Goal: Task Accomplishment & Management: Use online tool/utility

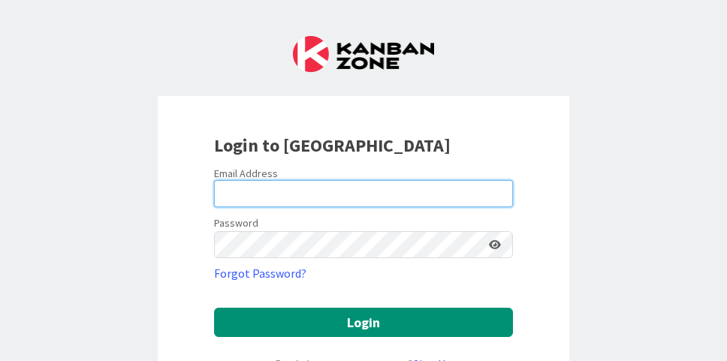
type input "[EMAIL_ADDRESS][DOMAIN_NAME]"
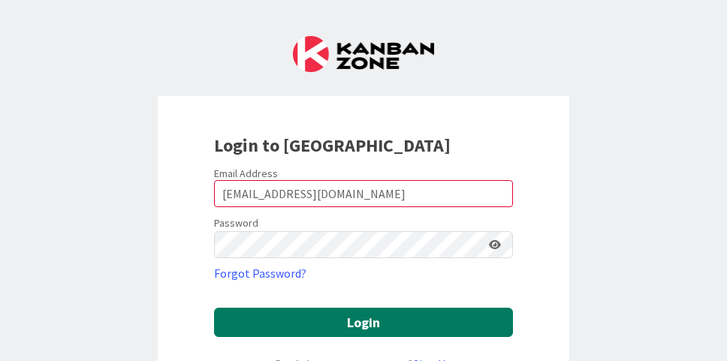
click at [379, 316] on button "Login" at bounding box center [363, 322] width 299 height 29
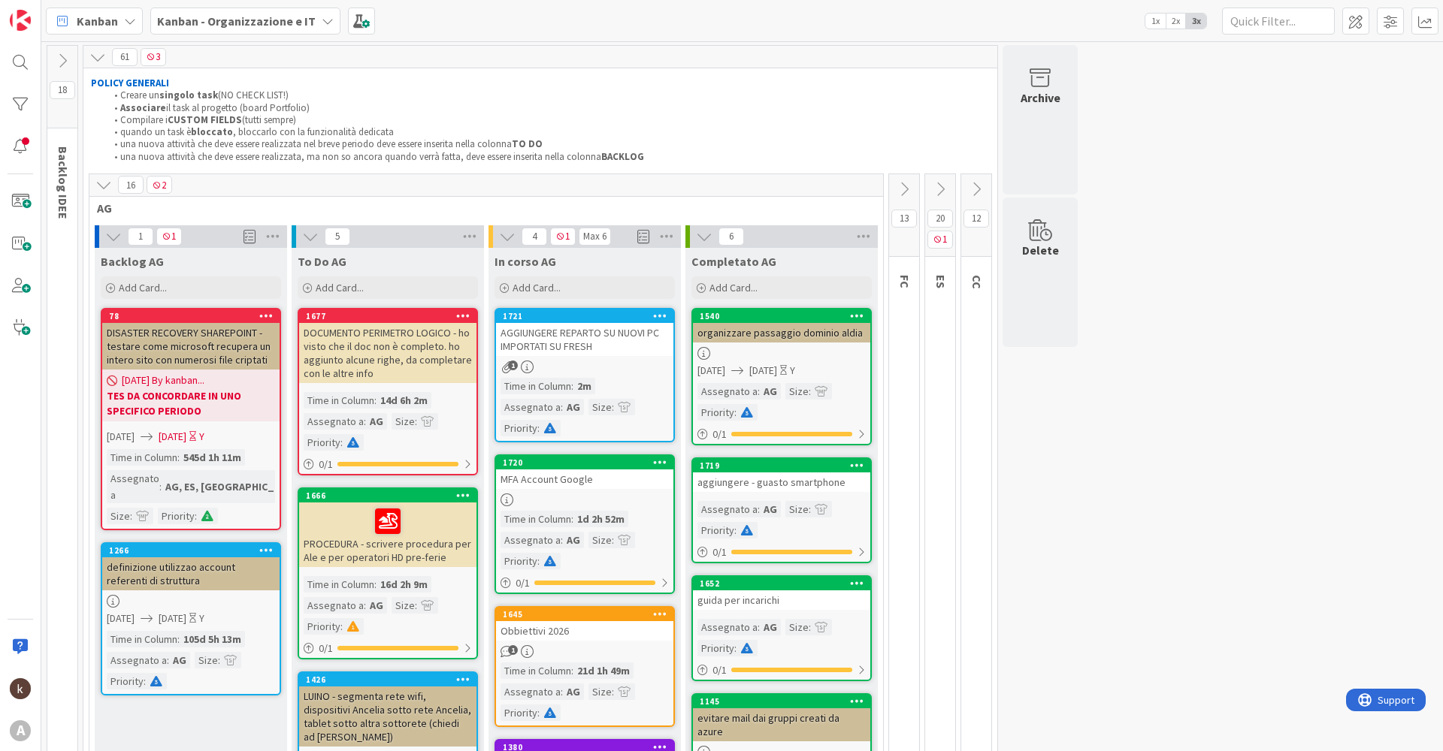
click at [727, 192] on icon at bounding box center [976, 189] width 17 height 17
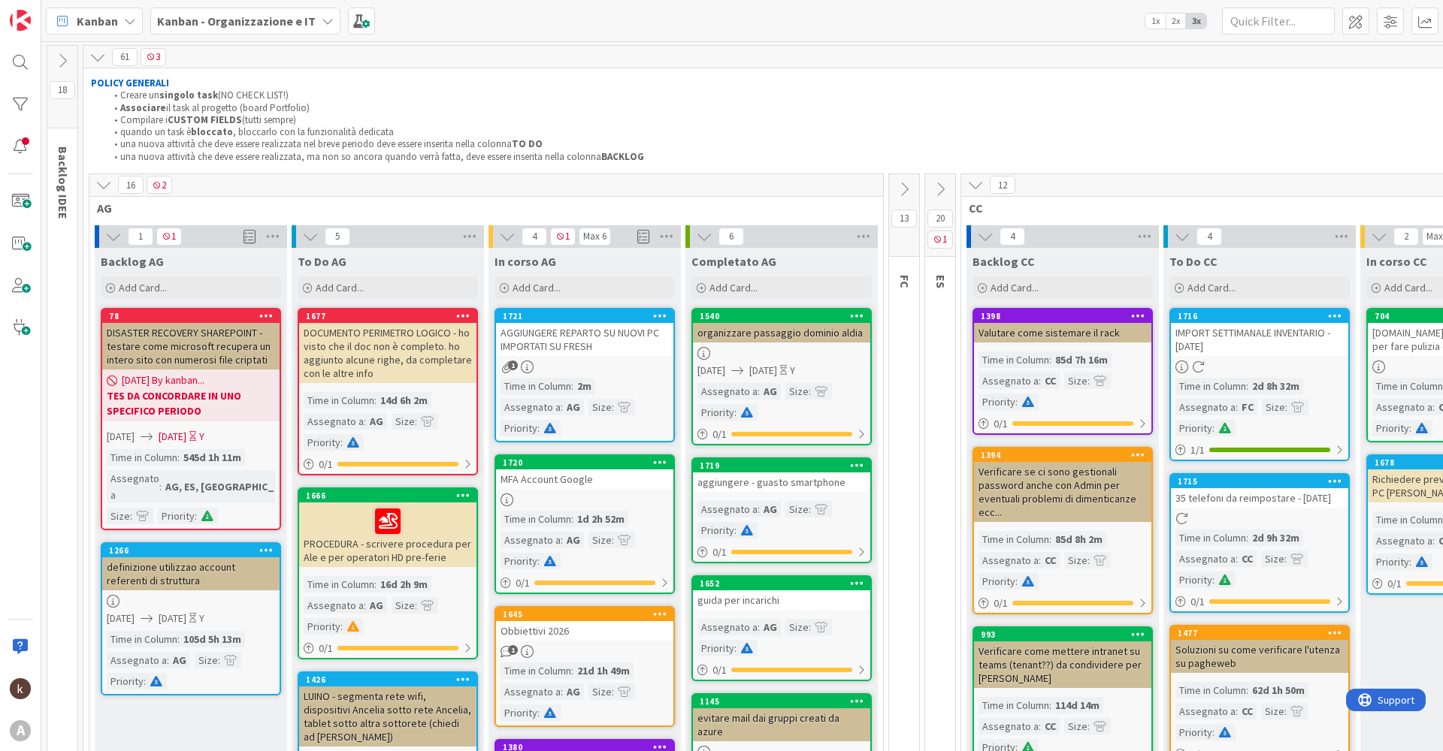
click at [101, 182] on icon at bounding box center [103, 185] width 17 height 17
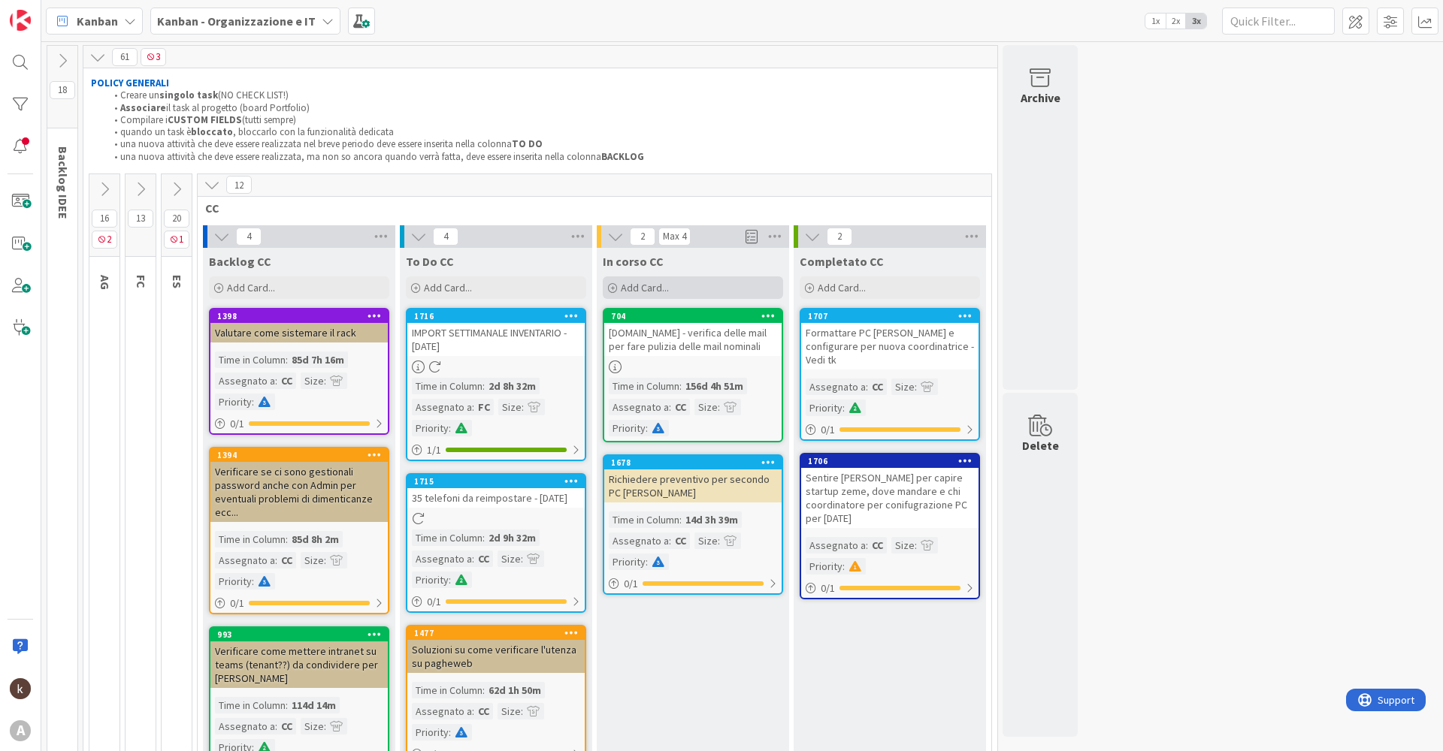
click at [634, 285] on span "Add Card..." at bounding box center [645, 288] width 48 height 14
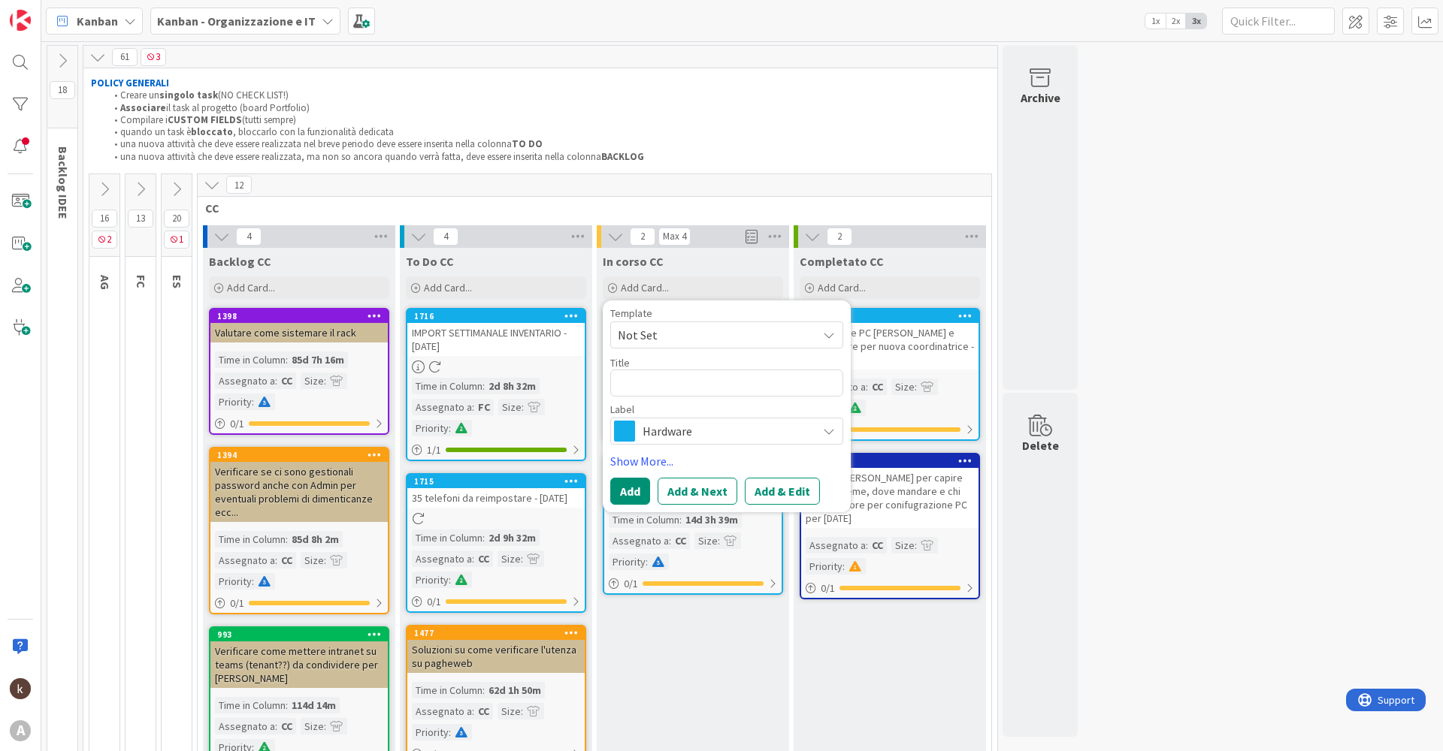
type textarea "x"
type textarea "V"
type textarea "x"
type textarea "Ve"
type textarea "x"
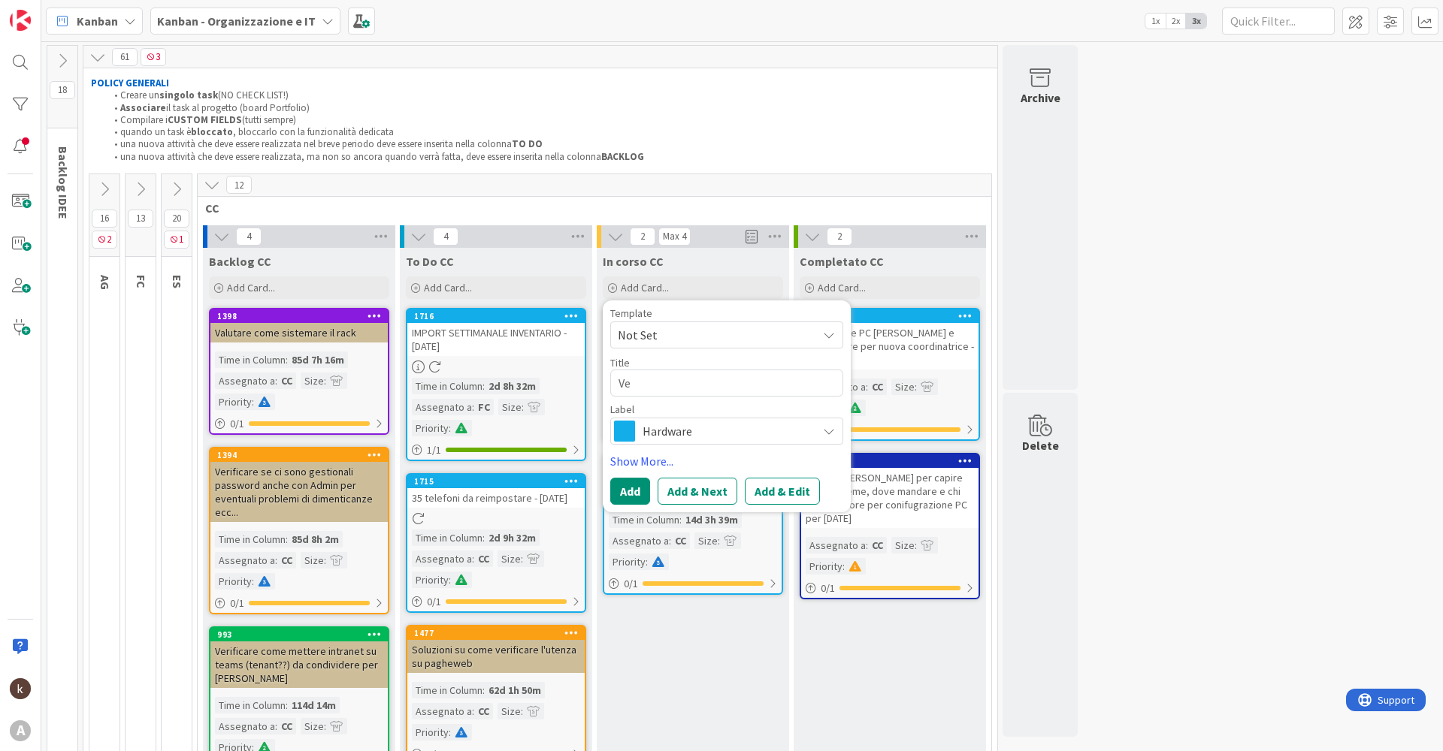
type textarea "Ver"
type textarea "x"
type textarea "Veri"
type textarea "x"
type textarea "Verif"
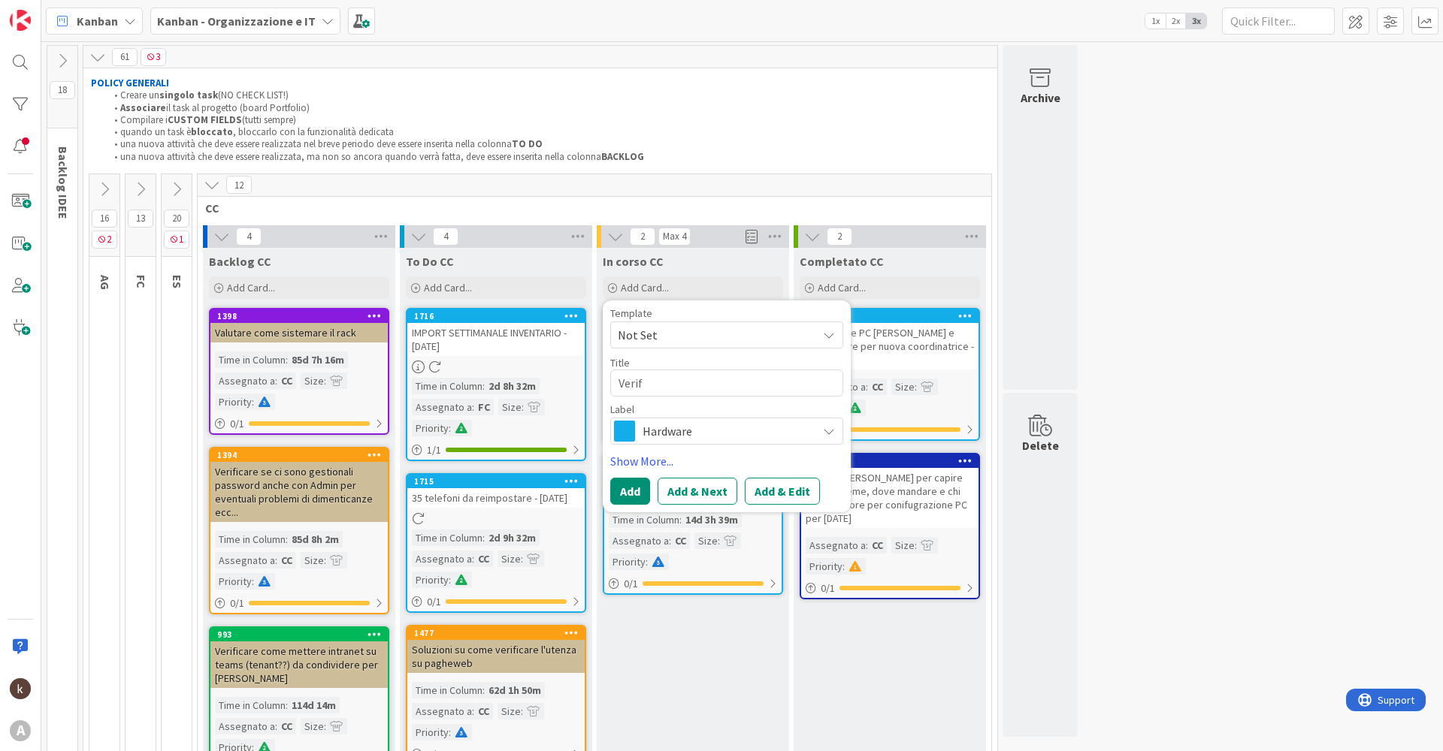
type textarea "x"
type textarea "Verifi"
type textarea "x"
type textarea "Verific"
type textarea "x"
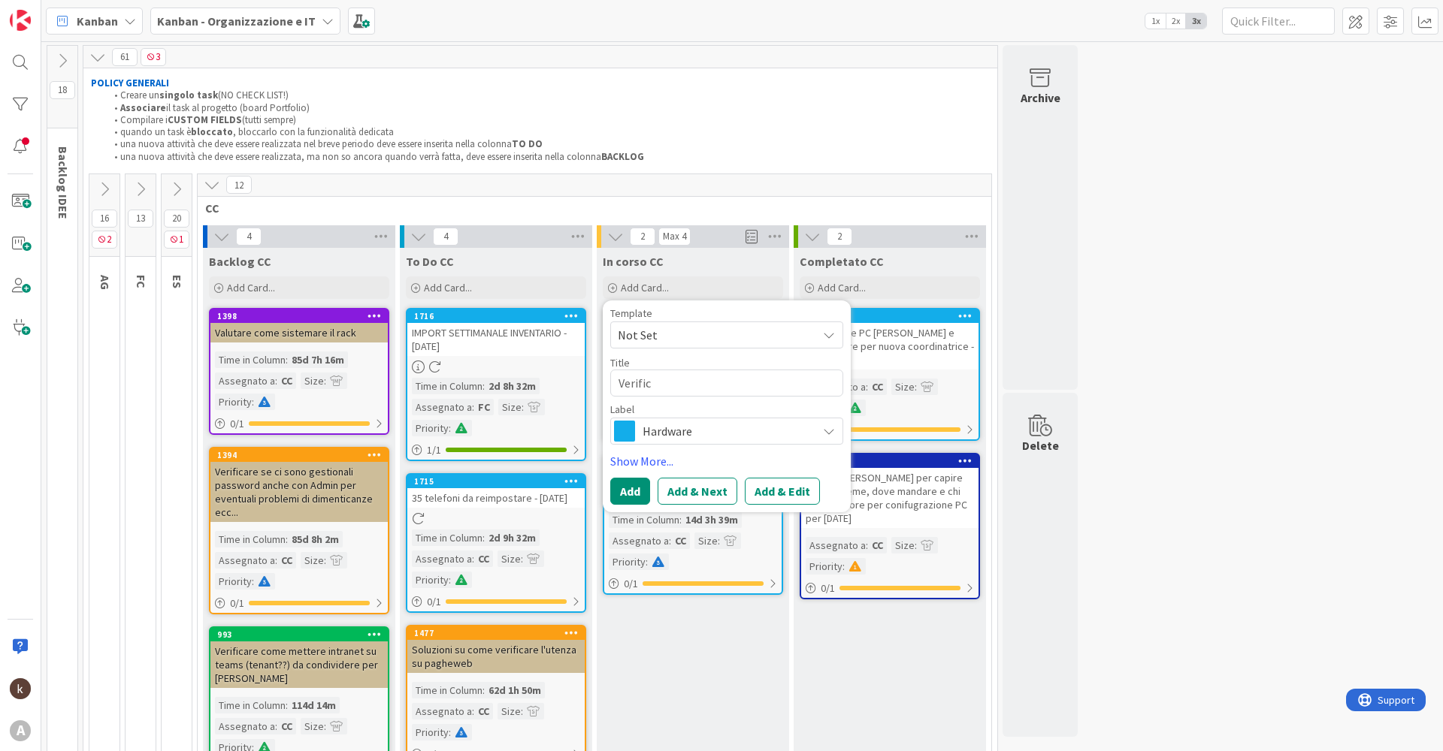
type textarea "Verifica"
type textarea "x"
type textarea "Verificae"
type textarea "x"
type textarea "Verifica"
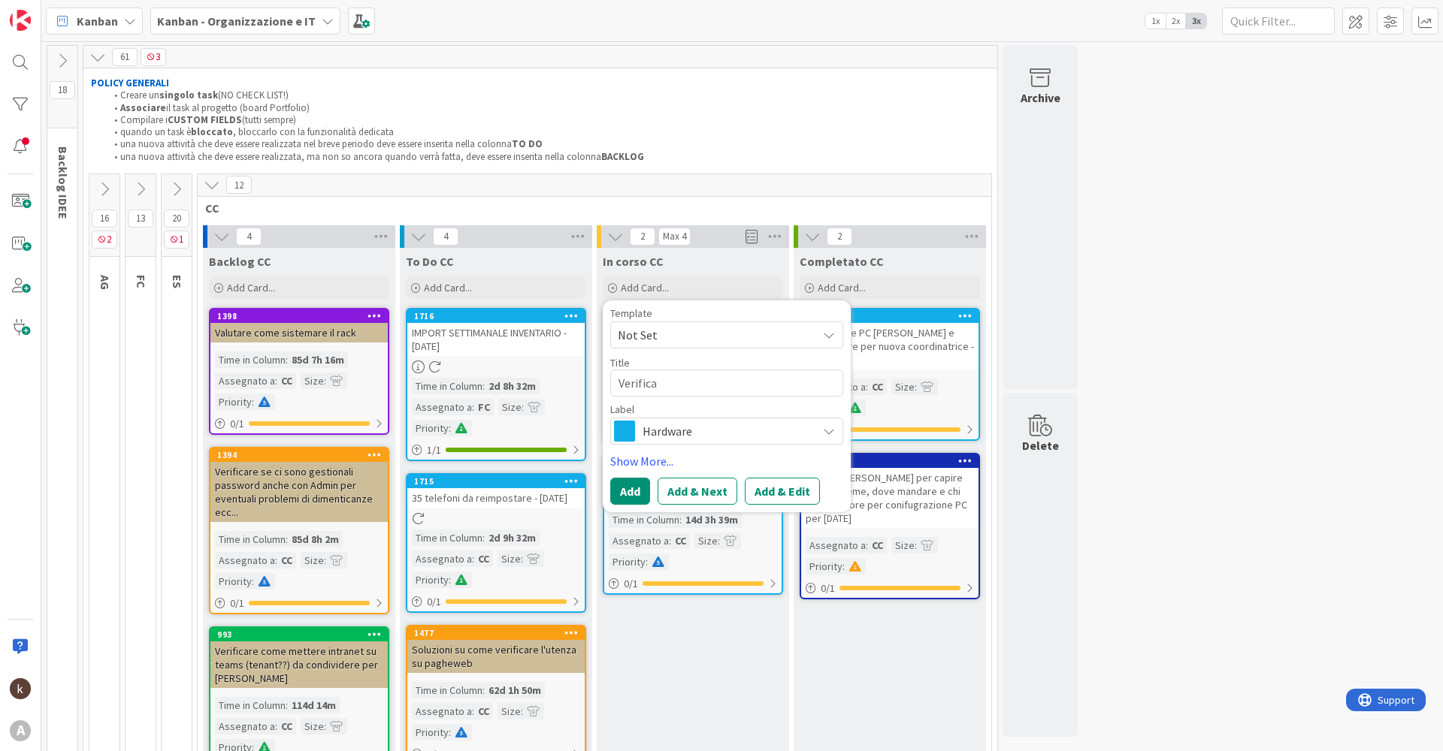
type textarea "x"
type textarea "Verificar"
type textarea "x"
type textarea "Verificare"
type textarea "x"
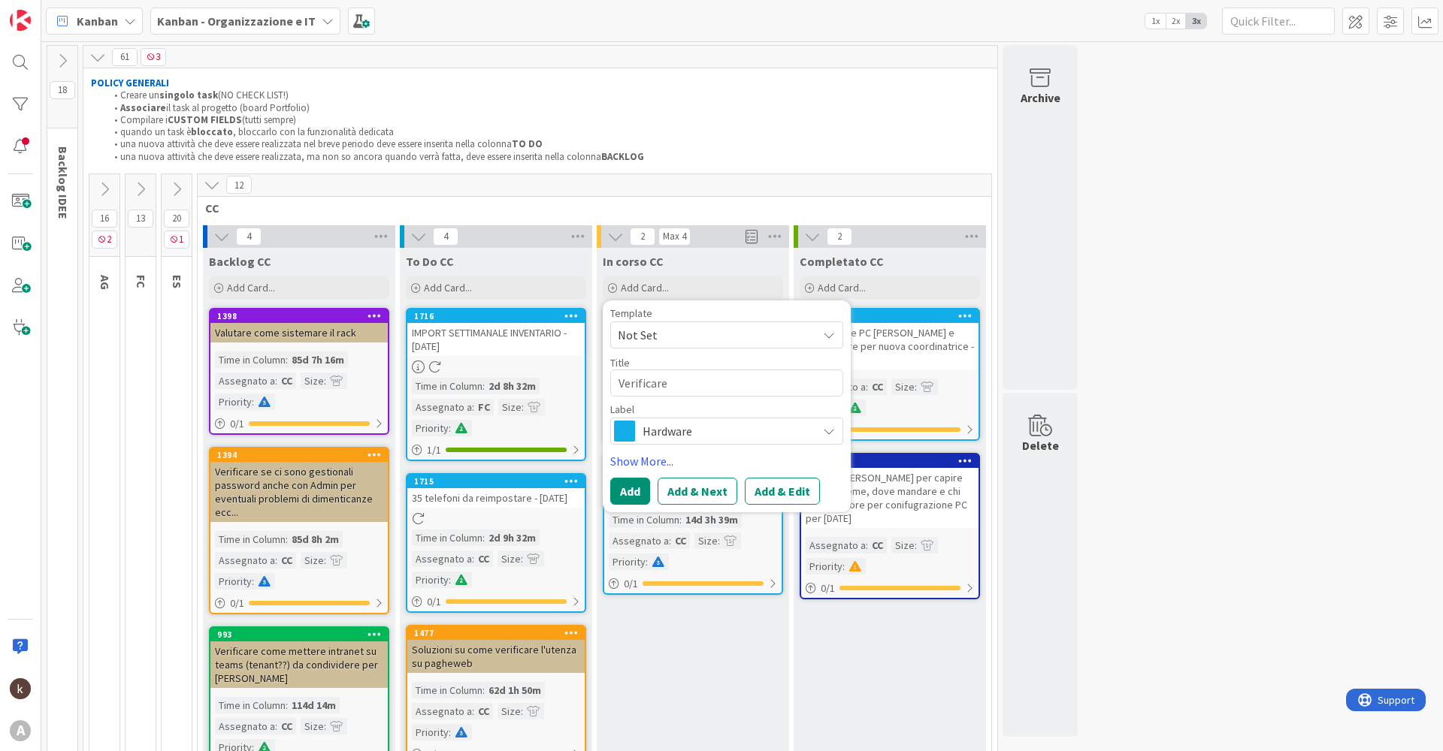
type textarea "Verificare"
type textarea "x"
type textarea "Verificare c"
type textarea "x"
type textarea "Verificare co"
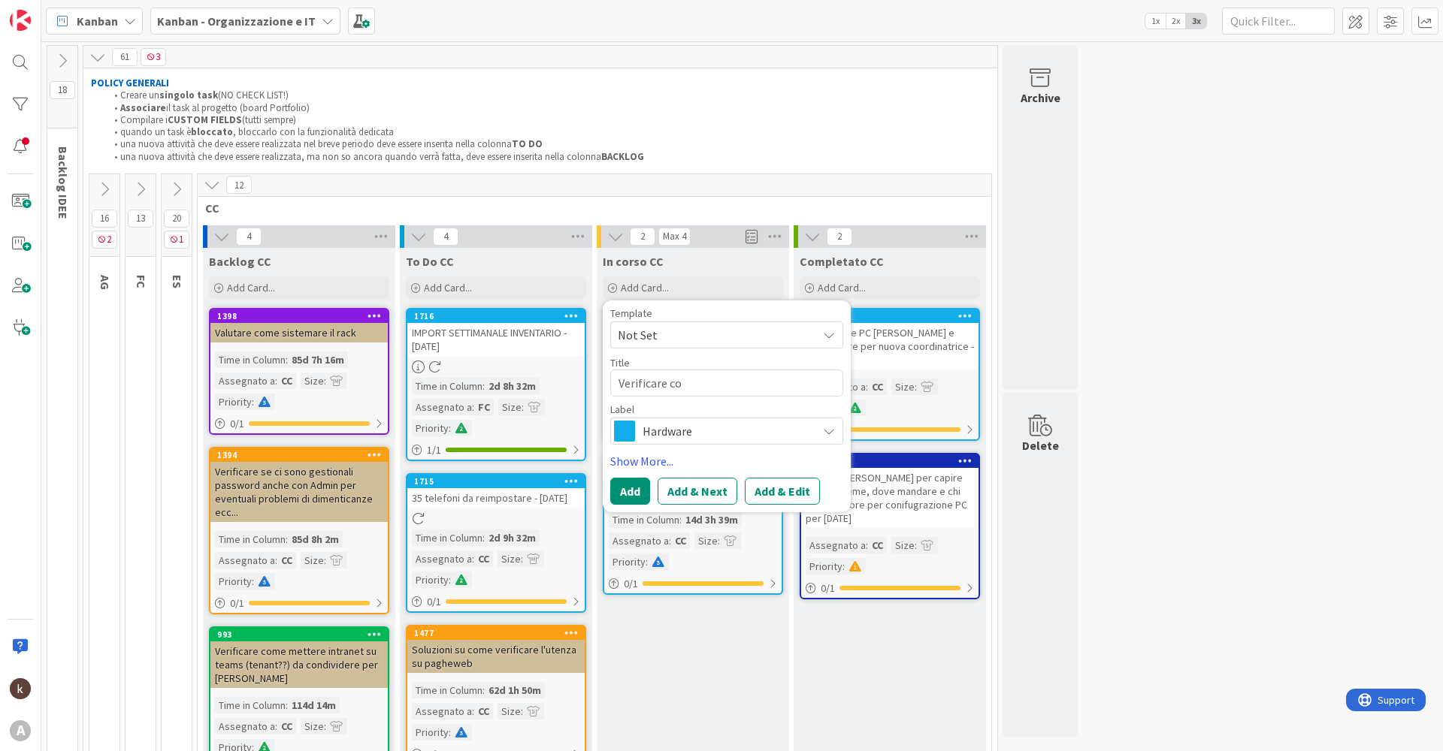
type textarea "x"
type textarea "Verificare come"
type textarea "x"
type textarea "Verificare come"
type textarea "x"
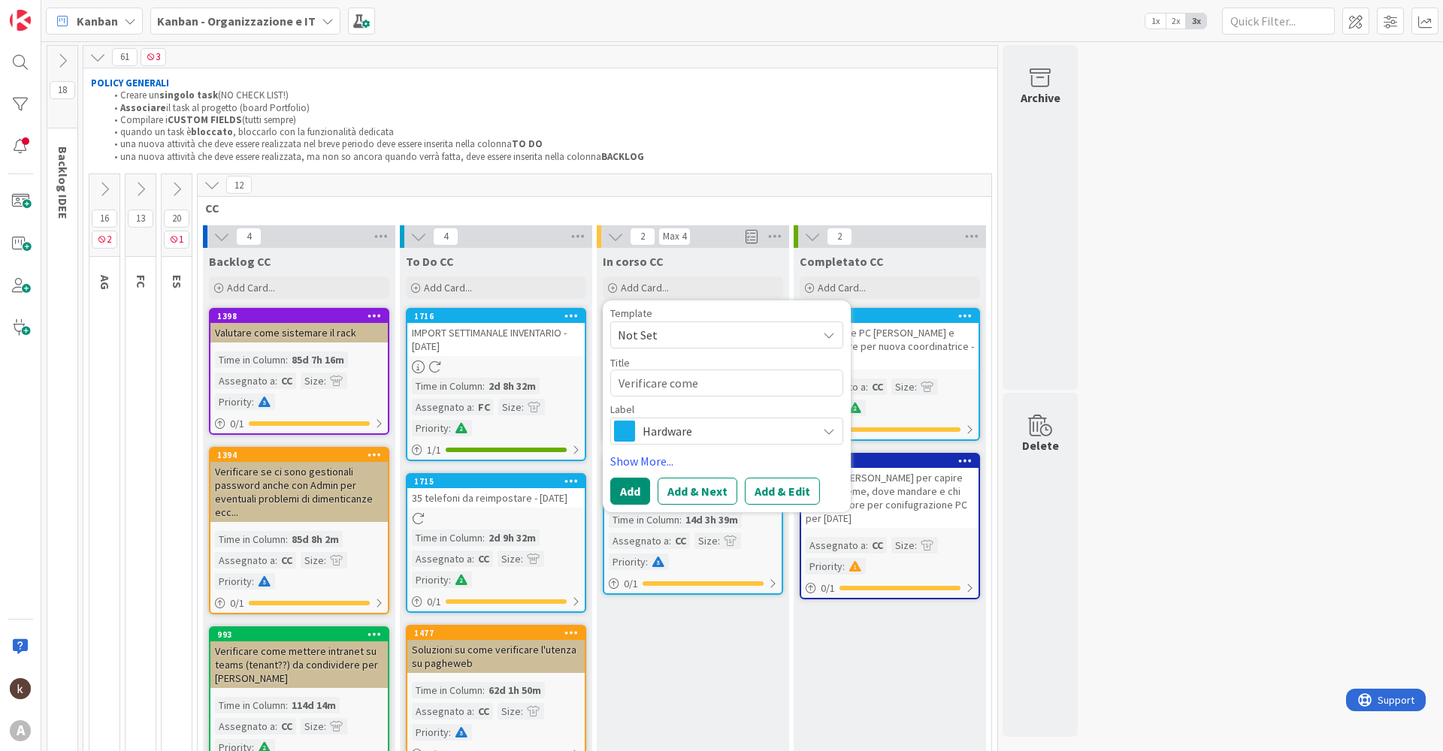
type textarea "Verificare come i"
type textarea "x"
type textarea "Verificare come im"
type textarea "x"
type textarea "Verificare come imp"
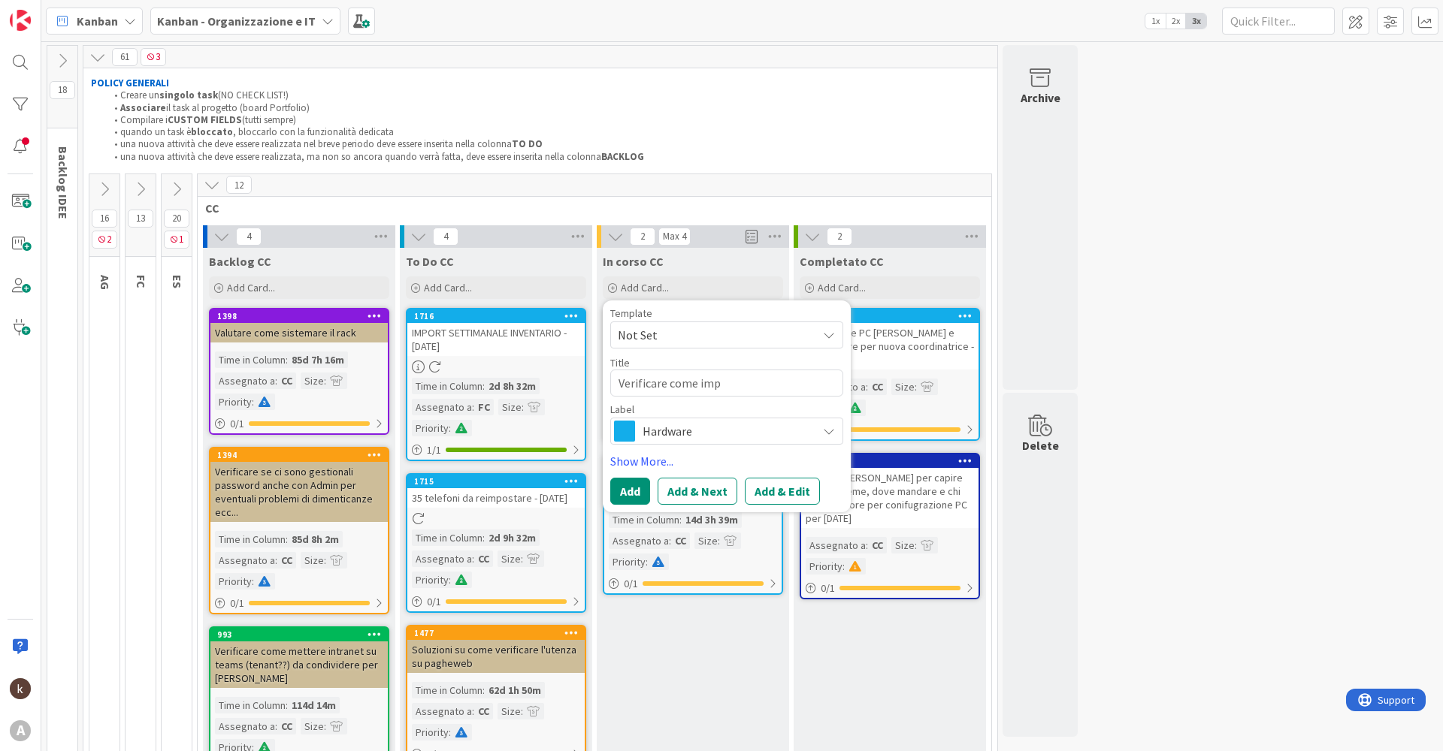
type textarea "x"
type textarea "Verificare come impl"
type textarea "x"
type textarea "Verificare come imple"
type textarea "x"
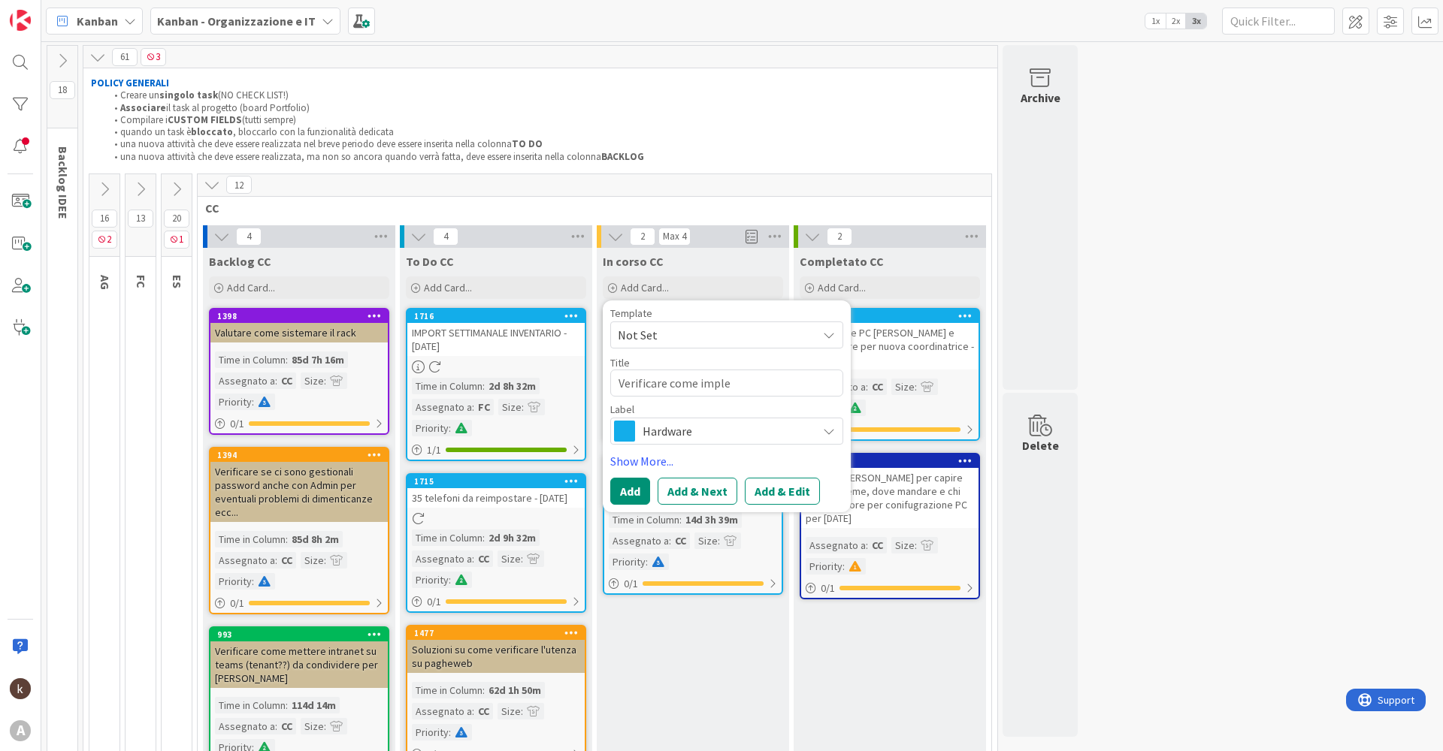
type textarea "Verificare come implem"
type textarea "x"
type textarea "Verificare come implemen"
type textarea "x"
type textarea "Verificare come implement"
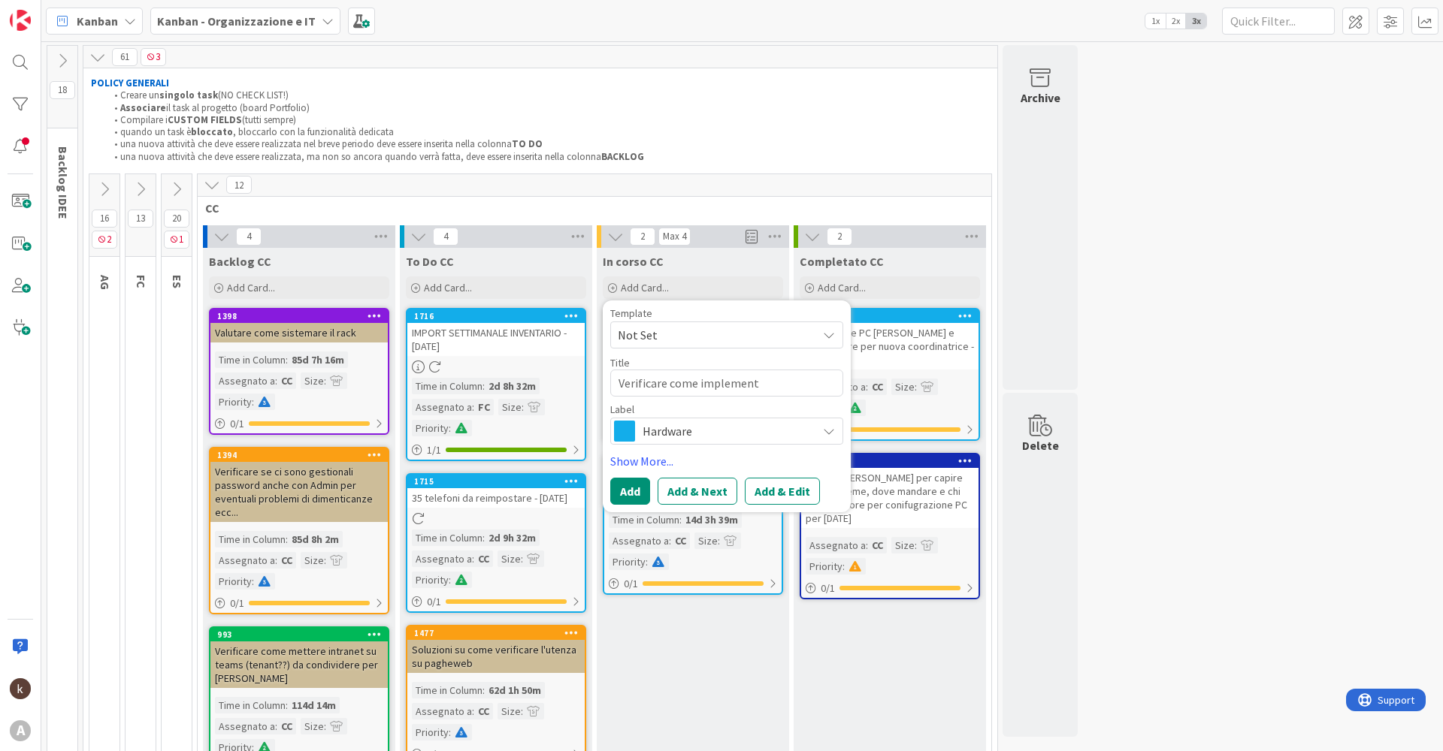
type textarea "x"
type textarea "Verificare come implementa"
type textarea "x"
type textarea "Verificare come implementar"
type textarea "x"
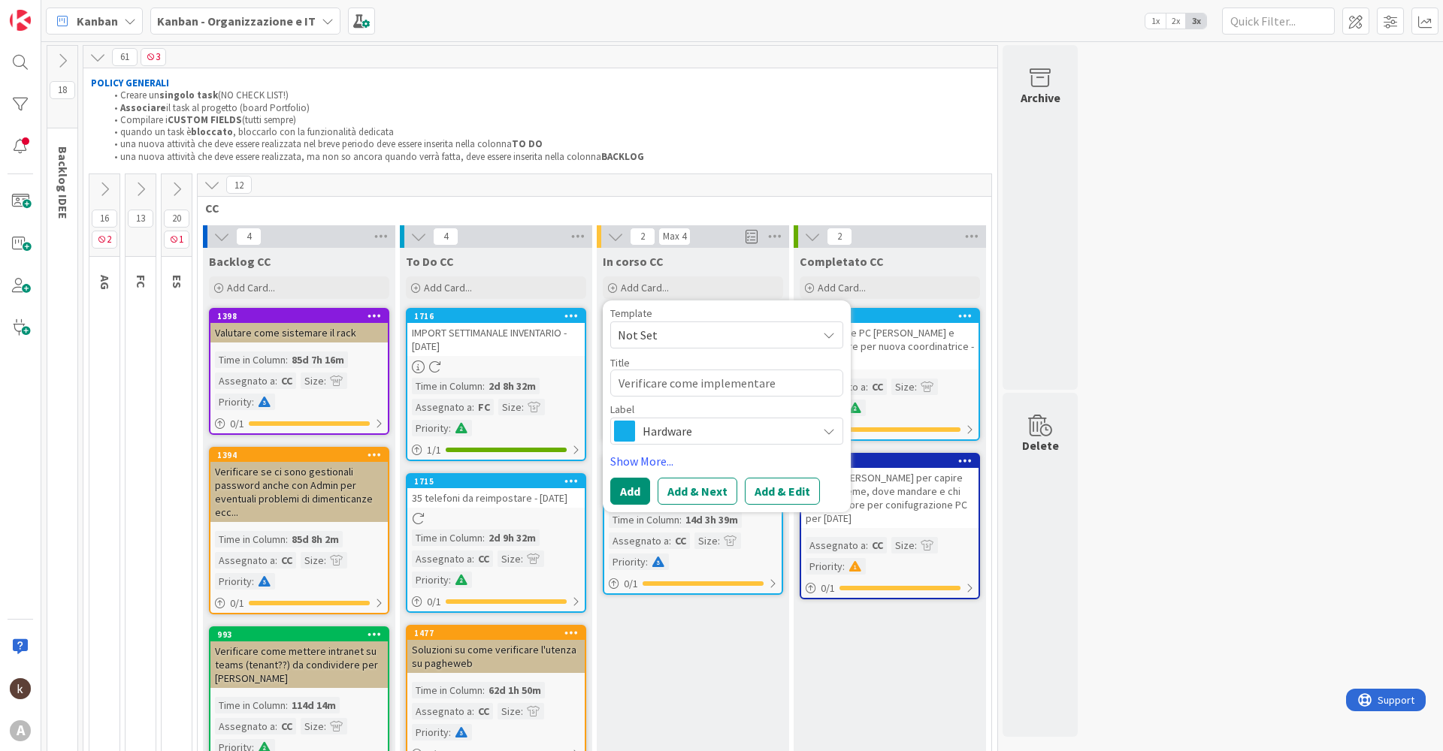
type textarea "Verificare come implementare"
type textarea "x"
type textarea "Verificare come implementare a"
type textarea "x"
type textarea "Verificare come implementare al"
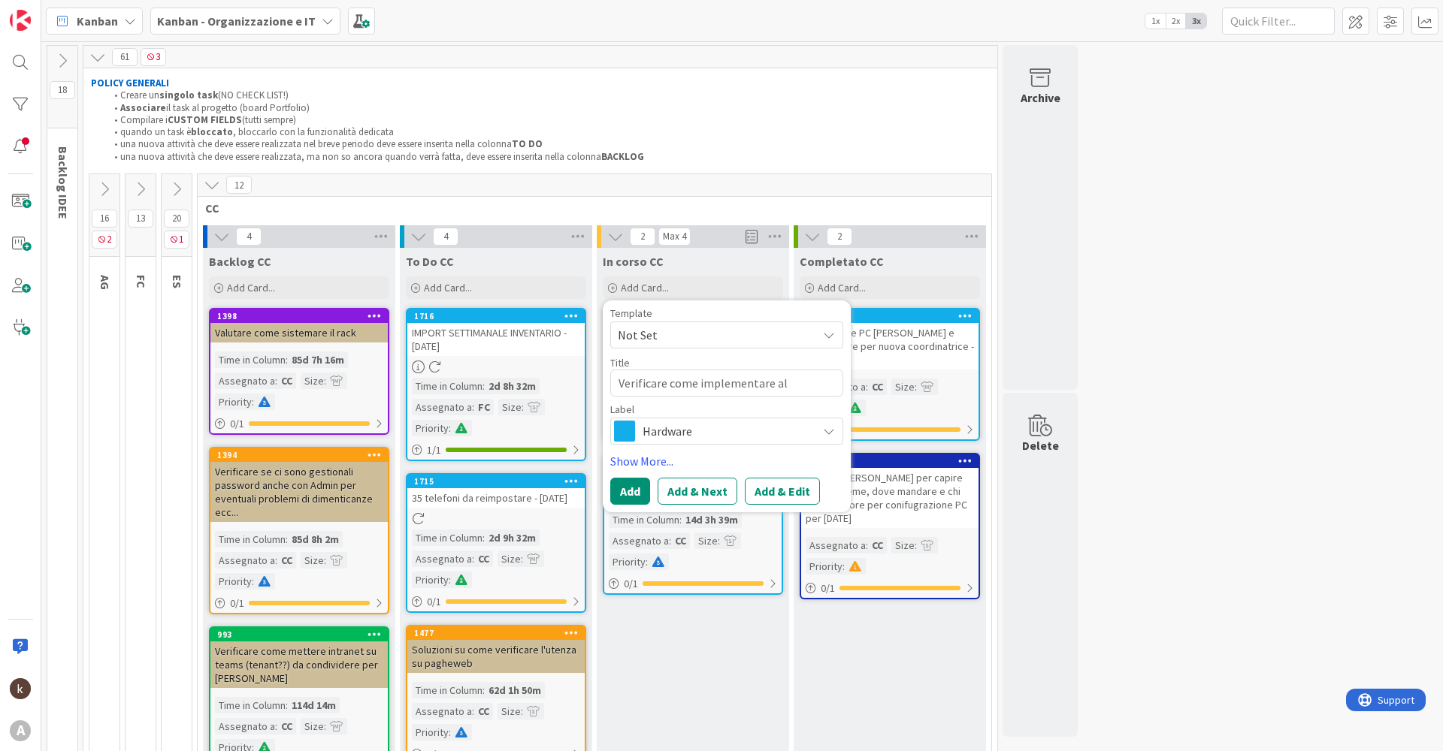
type textarea "x"
type textarea "Verificare come implementare alb"
type textarea "x"
type textarea "Verificare come implementare albe"
type textarea "x"
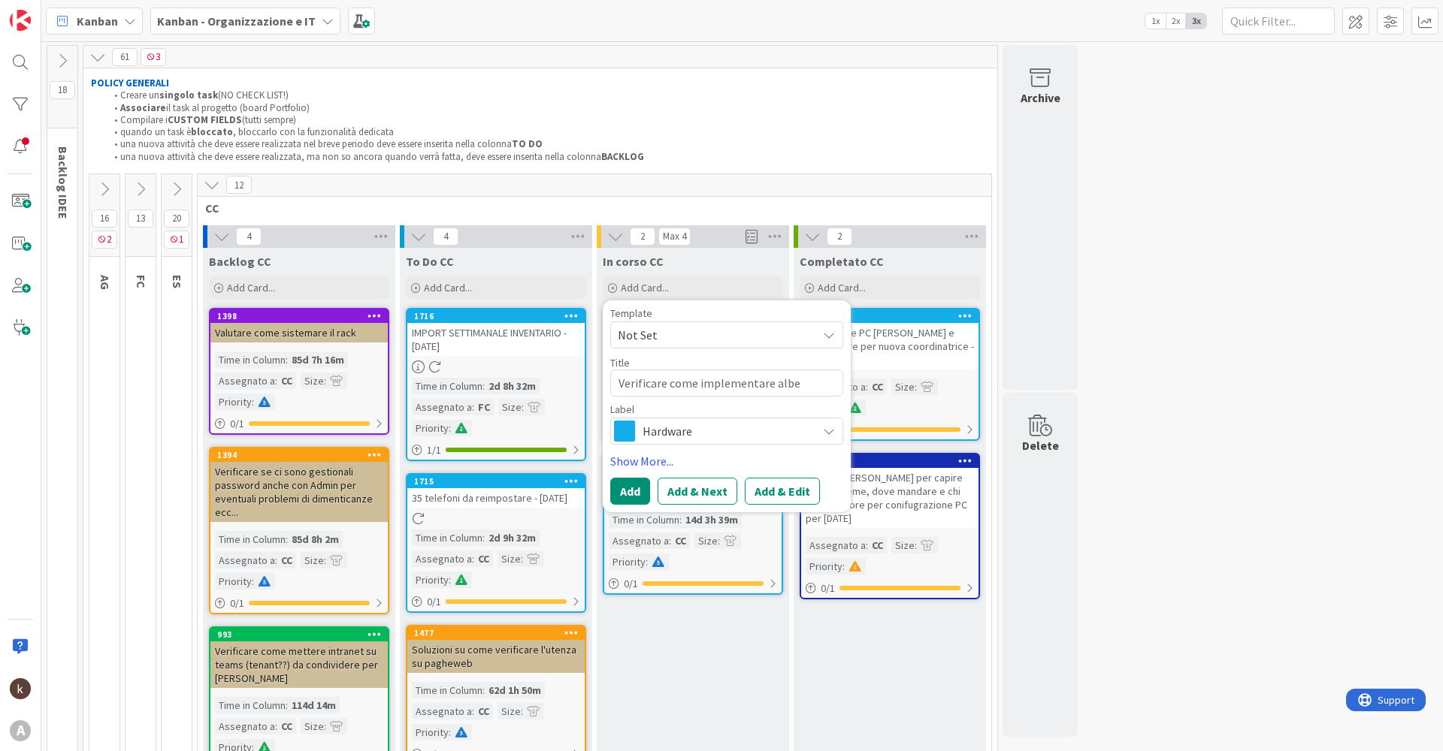
type textarea "Verificare come implementare alber"
type textarea "x"
type textarea "Verificare come implementare albera"
type textarea "x"
type textarea "Verificare come implementare alberatu"
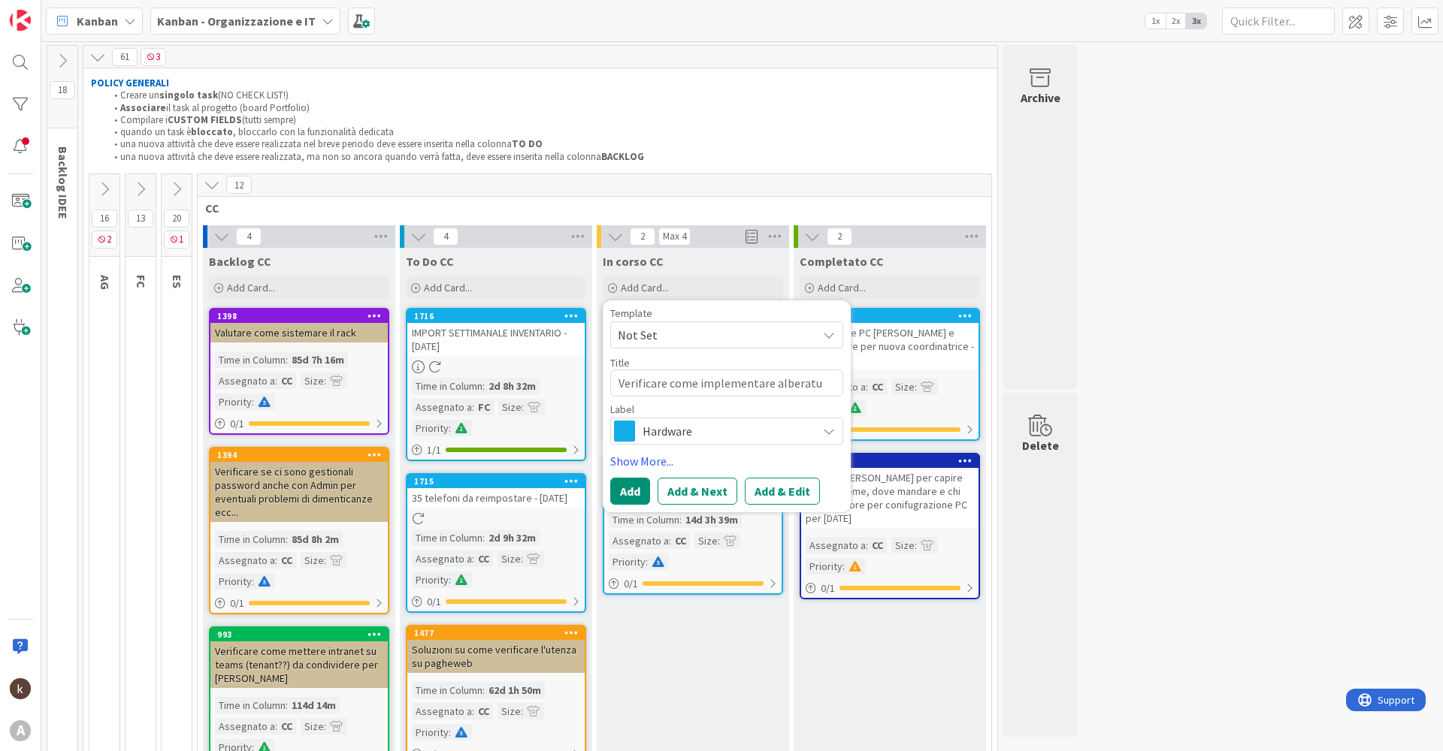
type textarea "x"
type textarea "Verificare come implementare alberatur"
type textarea "x"
type textarea "Verificare come implementare alberatura"
type textarea "x"
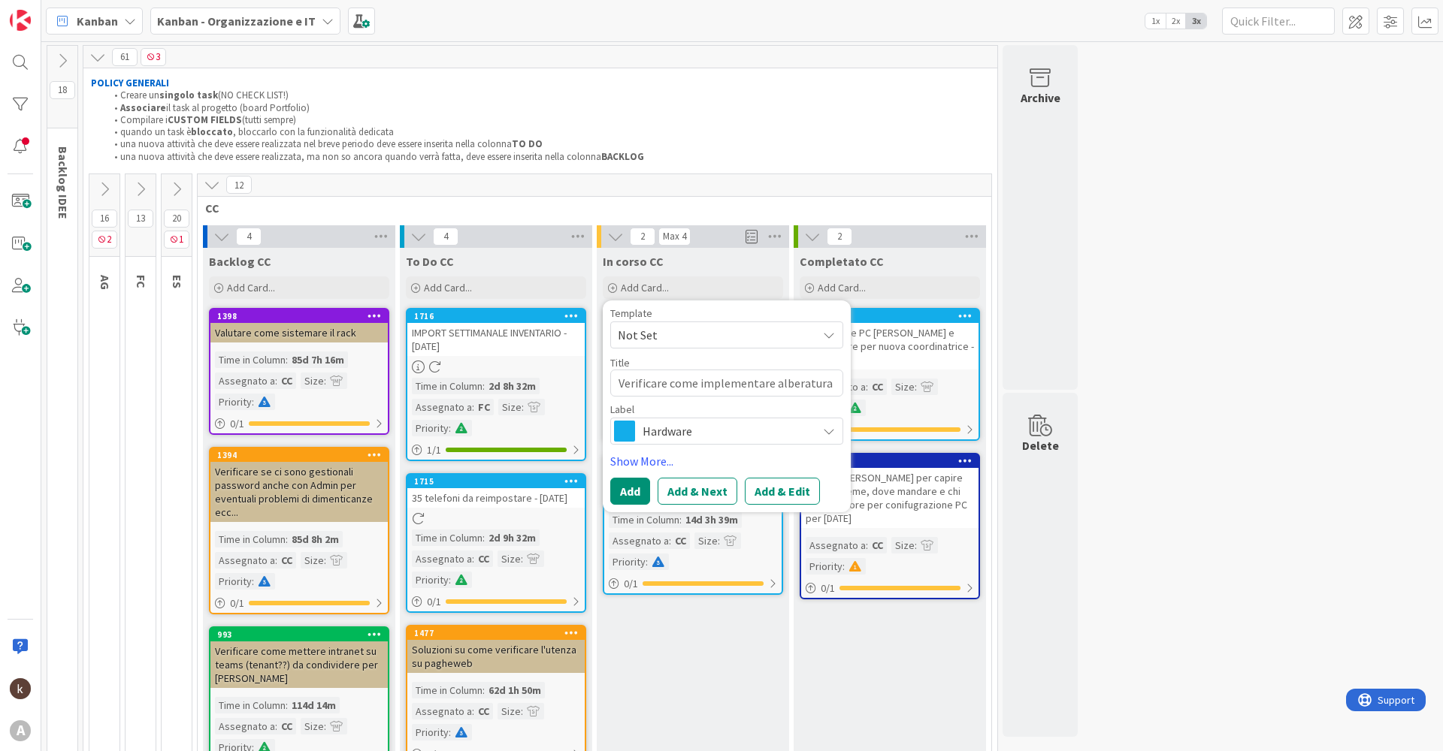
type textarea "Verificare come implementare alberatura"
type textarea "x"
type textarea "Verificare come implementare alberatura di"
type textarea "x"
type textarea "Verificare come implementare alberatura di"
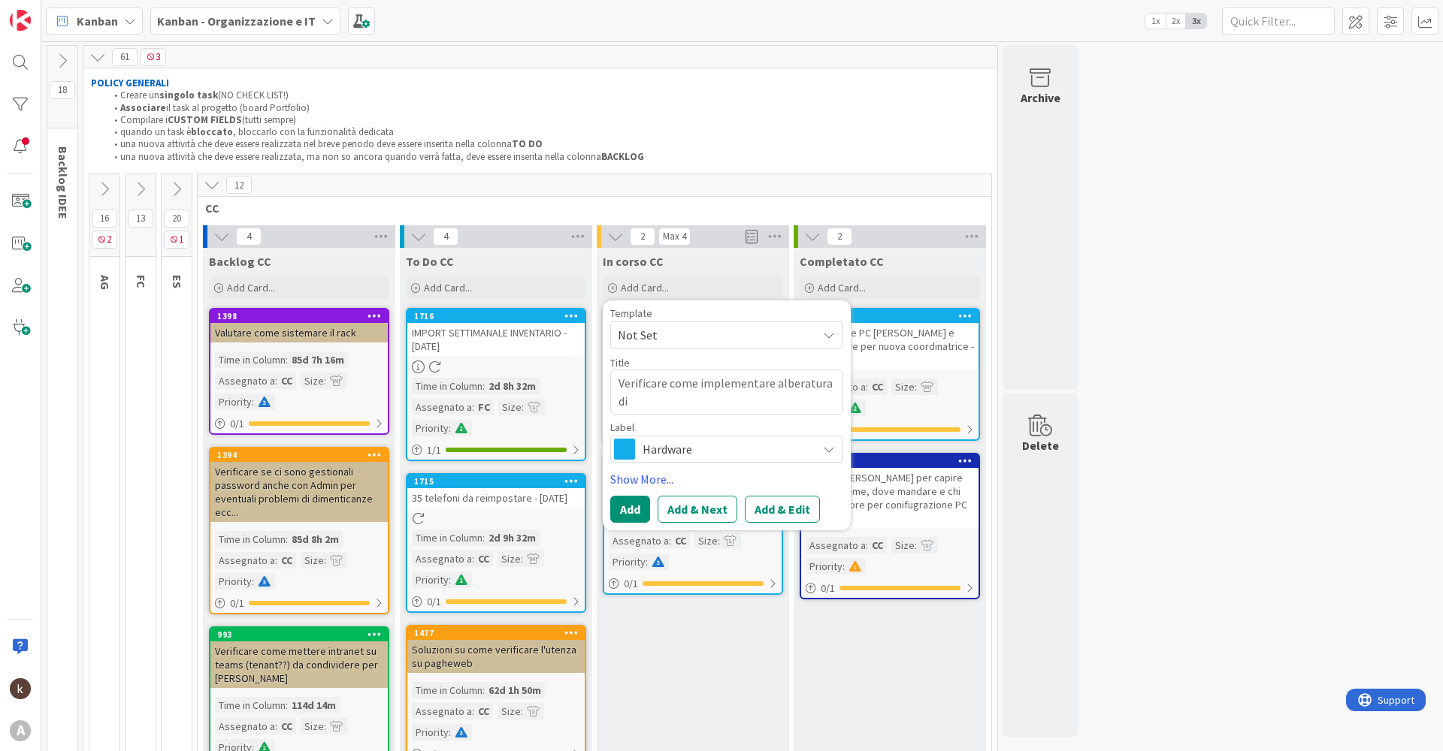
type textarea "x"
type textarea "Verificare come implementare alberatura di o"
type textarea "x"
type textarea "Verificare come implementare alberatura di or"
type textarea "x"
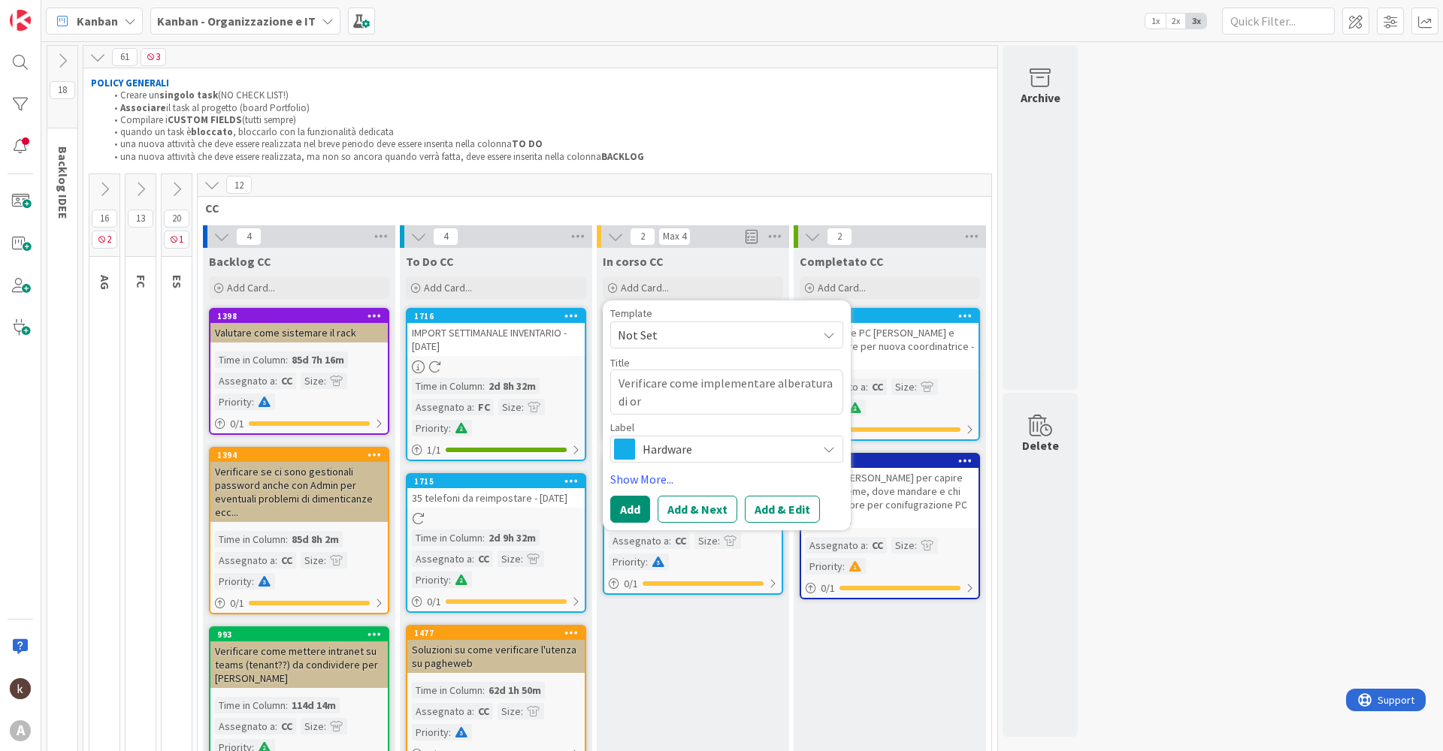
type textarea "Verificare come implementare alberatura di org"
type textarea "x"
type textarea "Verificare come implementare alberatura di org"
type textarea "x"
type textarea "Verificare come implementare alberatura di org s"
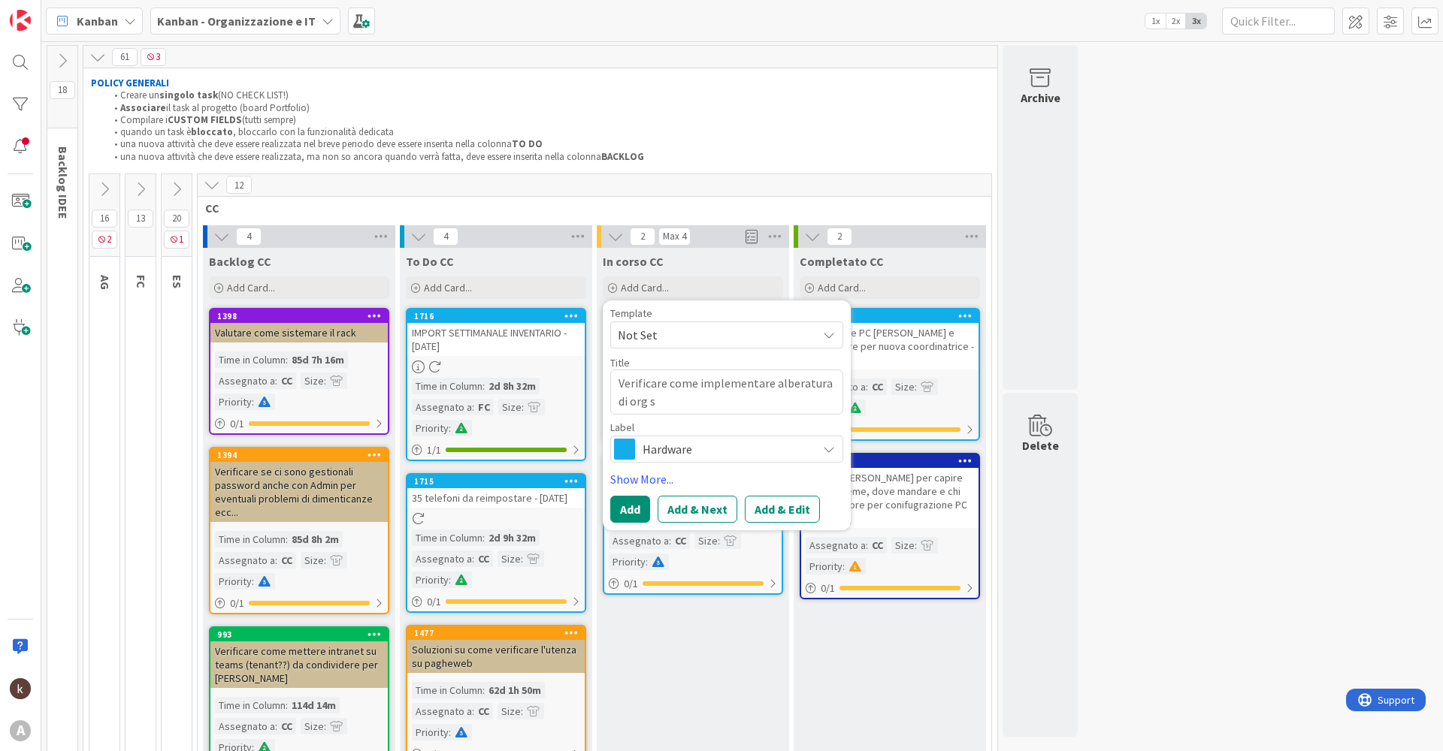
type textarea "x"
type textarea "Verificare come implementare alberatura di org su"
type textarea "x"
type textarea "Verificare come implementare alberatura di org su"
type textarea "x"
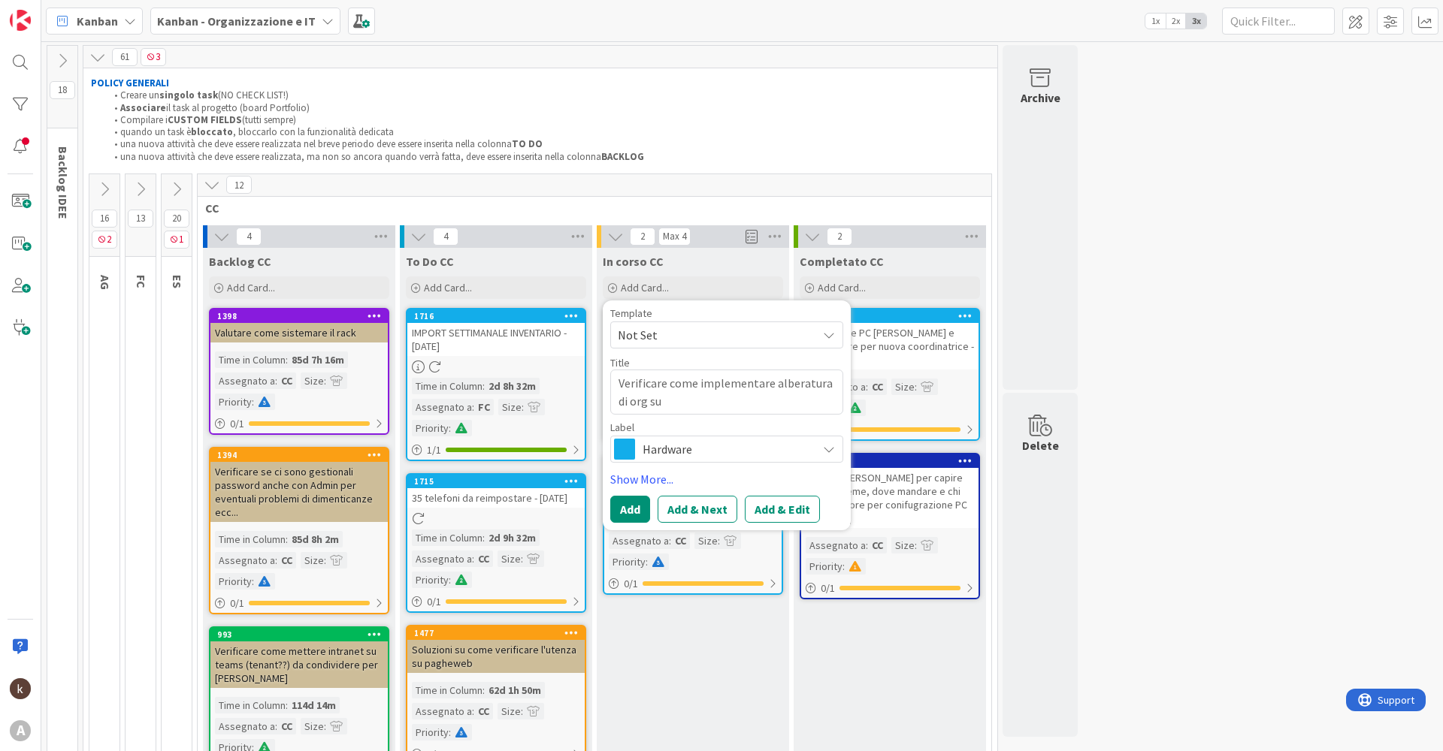
type textarea "Verificare come implementare alberatura di org su A"
type textarea "x"
type textarea "Verificare come implementare alberatura di org su Az"
type textarea "x"
type textarea "Verificare come implementare alberatura di org su Azu"
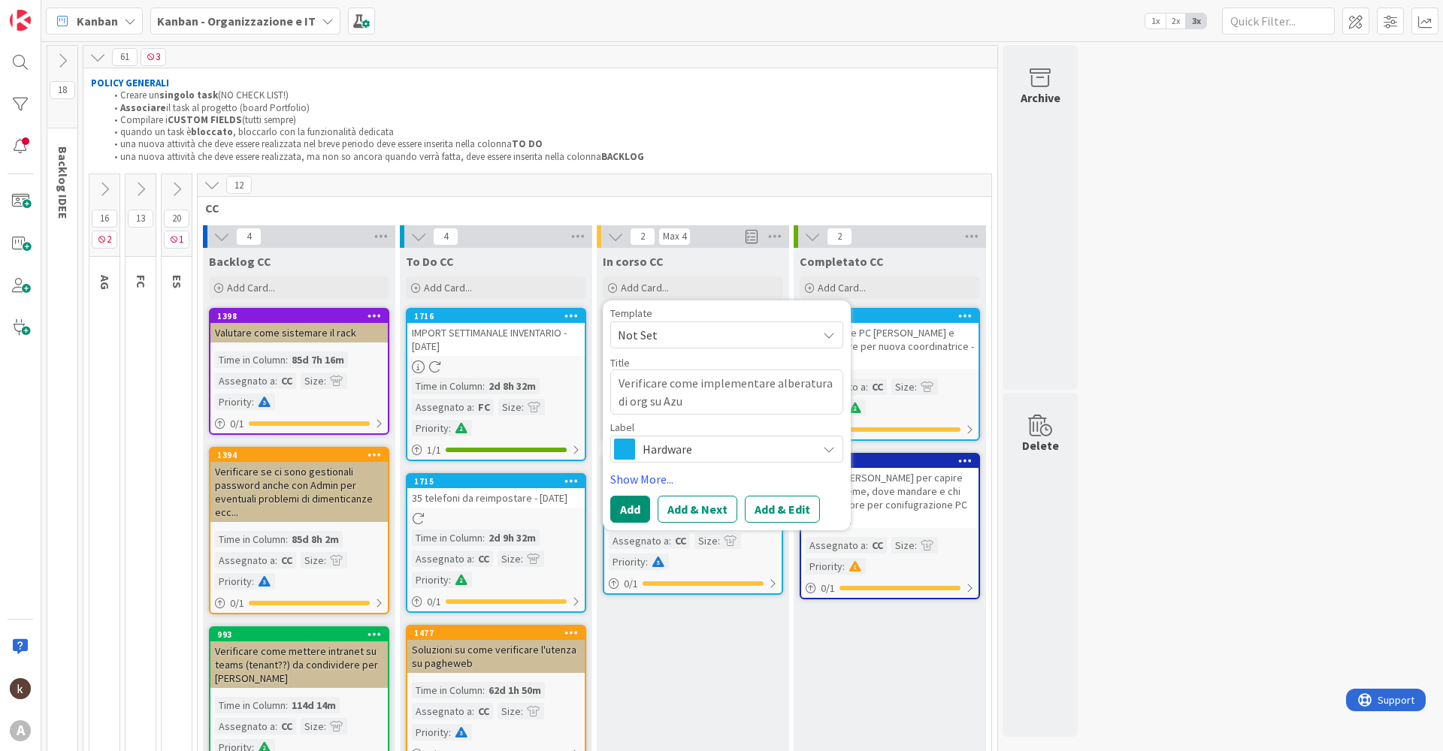
type textarea "x"
type textarea "Verificare come implementare alberatura di org su Azur"
type textarea "x"
type textarea "Verificare come implementare alberatura di org su Azure"
click at [727, 361] on button "Add & Edit" at bounding box center [782, 509] width 75 height 27
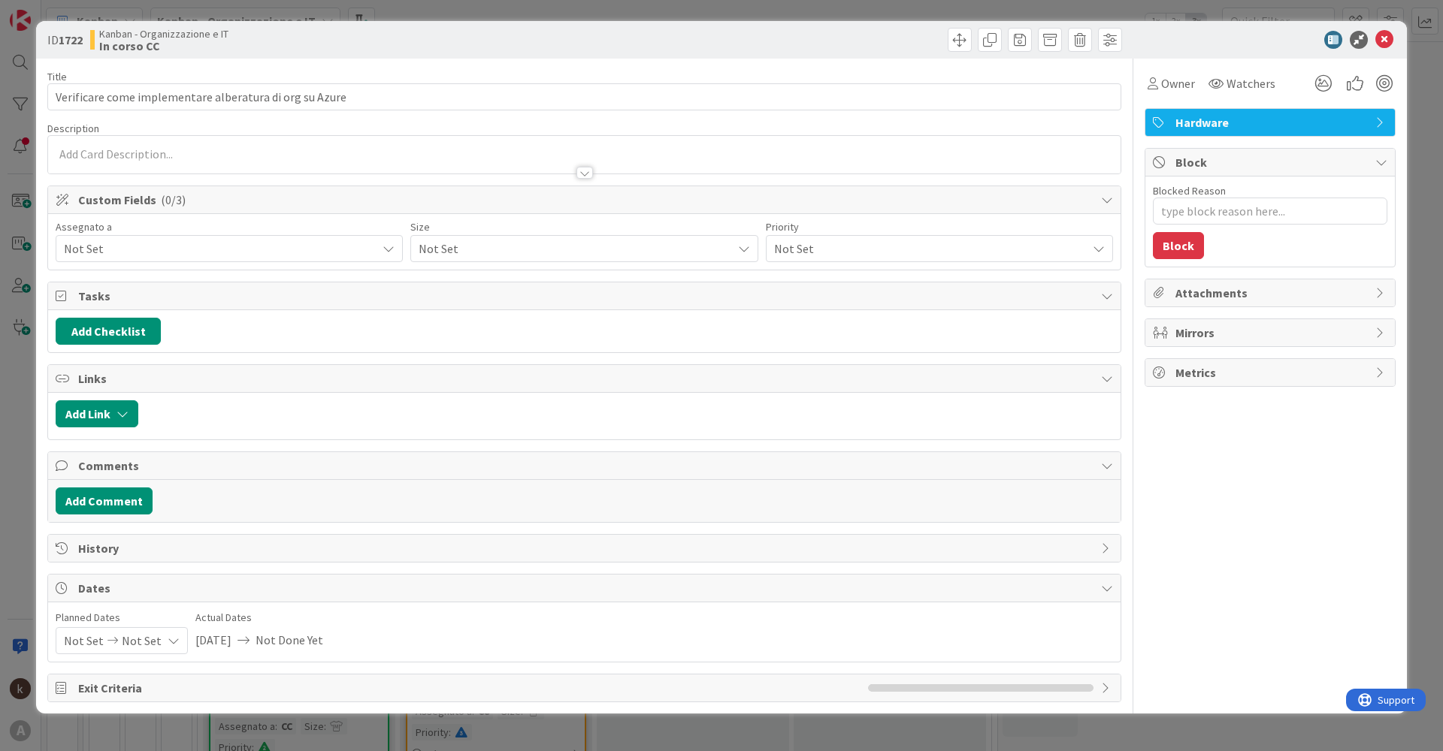
click at [178, 249] on span "Not Set" at bounding box center [220, 249] width 313 height 18
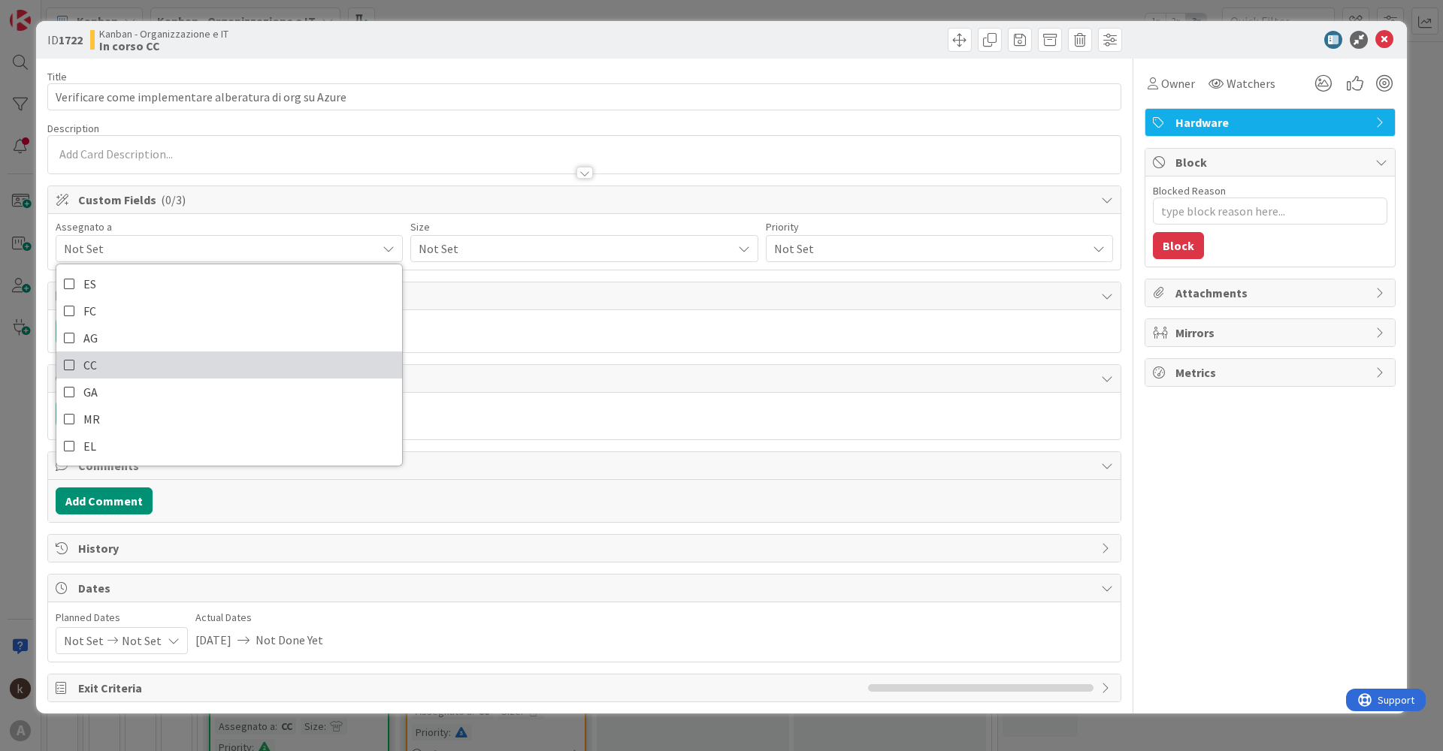
click at [142, 361] on link "CC" at bounding box center [229, 365] width 346 height 27
click at [472, 250] on span "Not Set" at bounding box center [571, 248] width 305 height 21
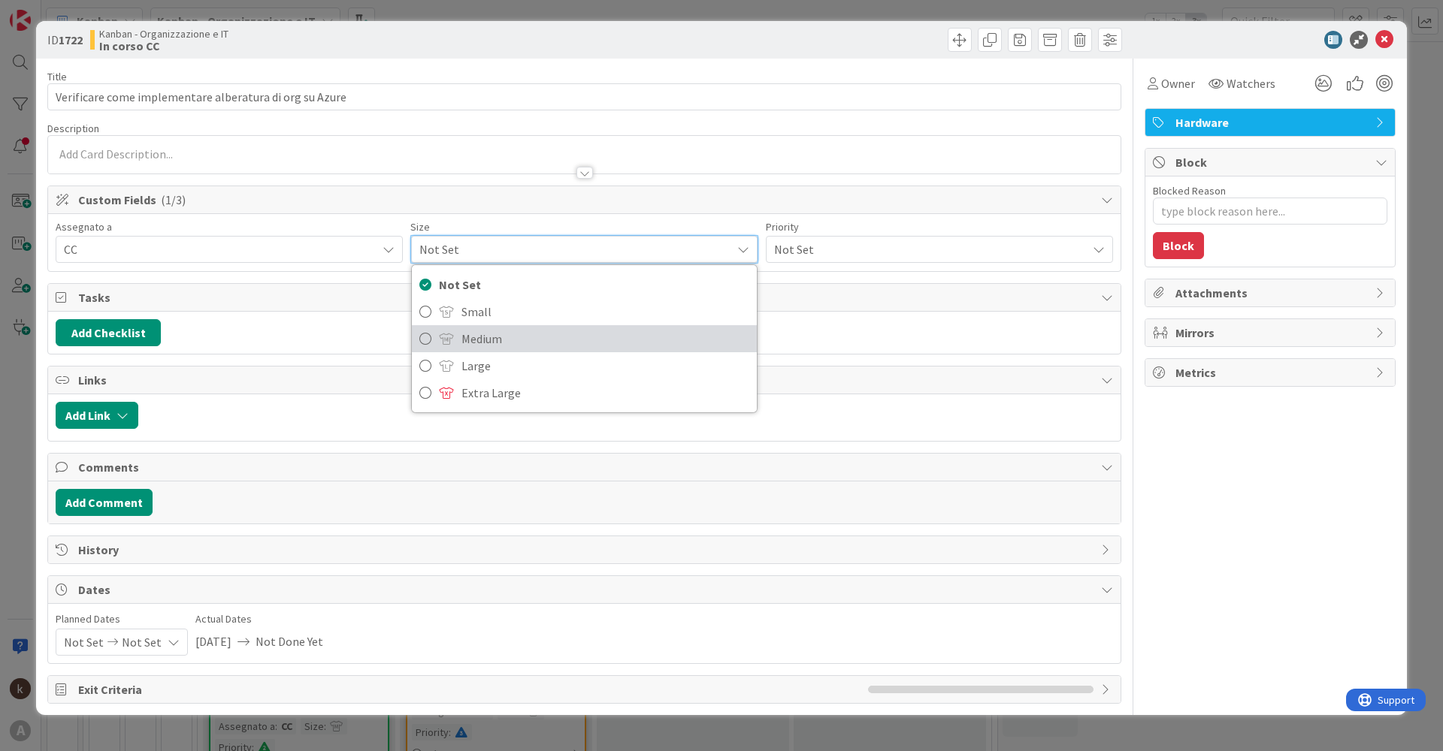
click at [485, 345] on span "Medium" at bounding box center [604, 339] width 287 height 23
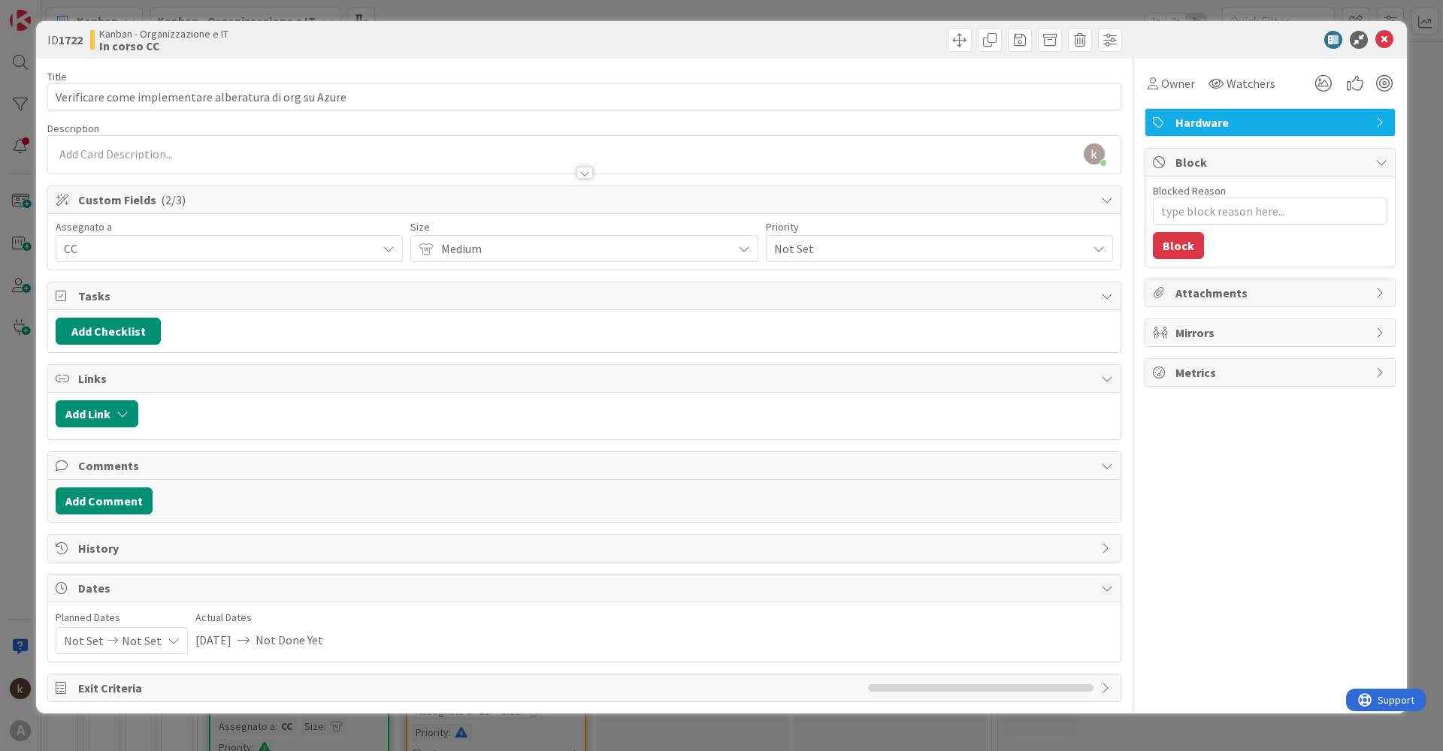
click at [727, 236] on div "Not Set" at bounding box center [939, 248] width 347 height 27
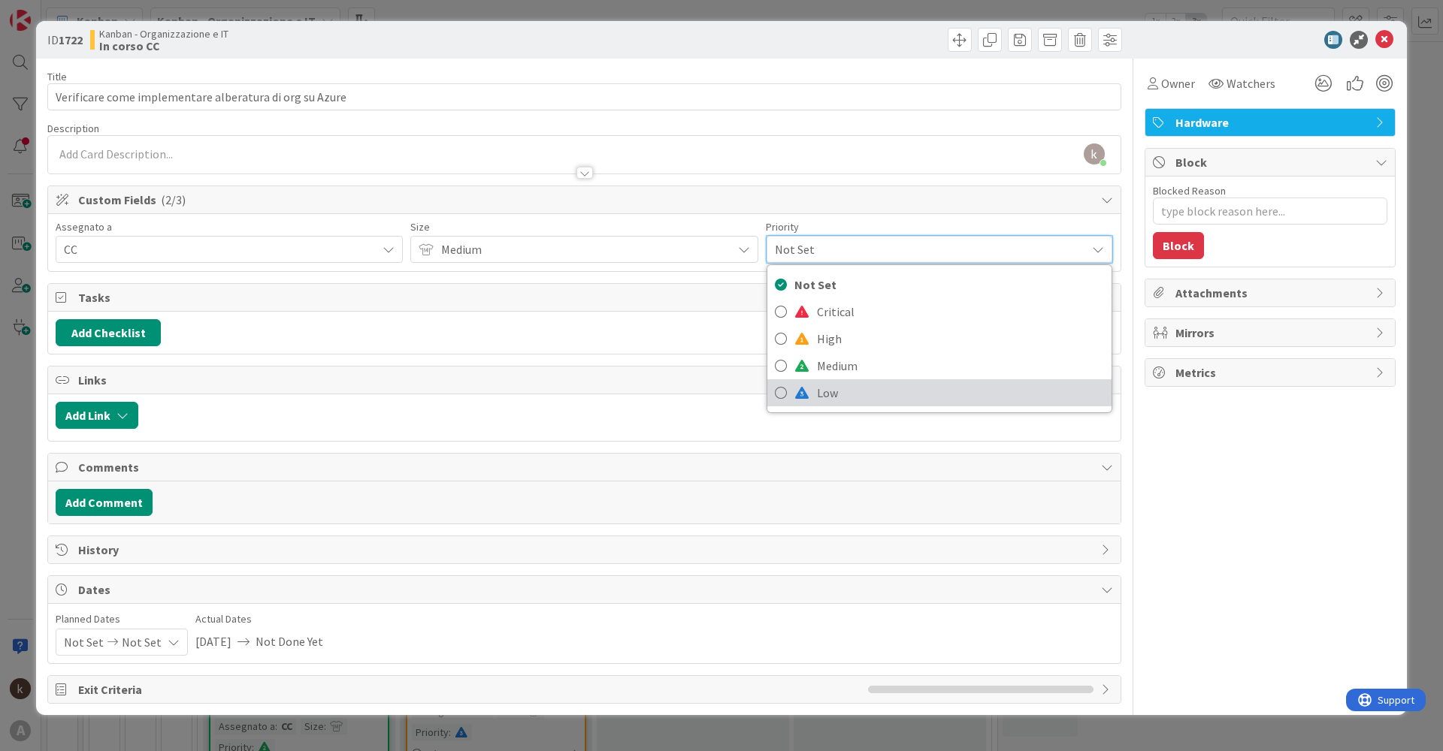
click at [727, 361] on span "Low" at bounding box center [960, 393] width 287 height 23
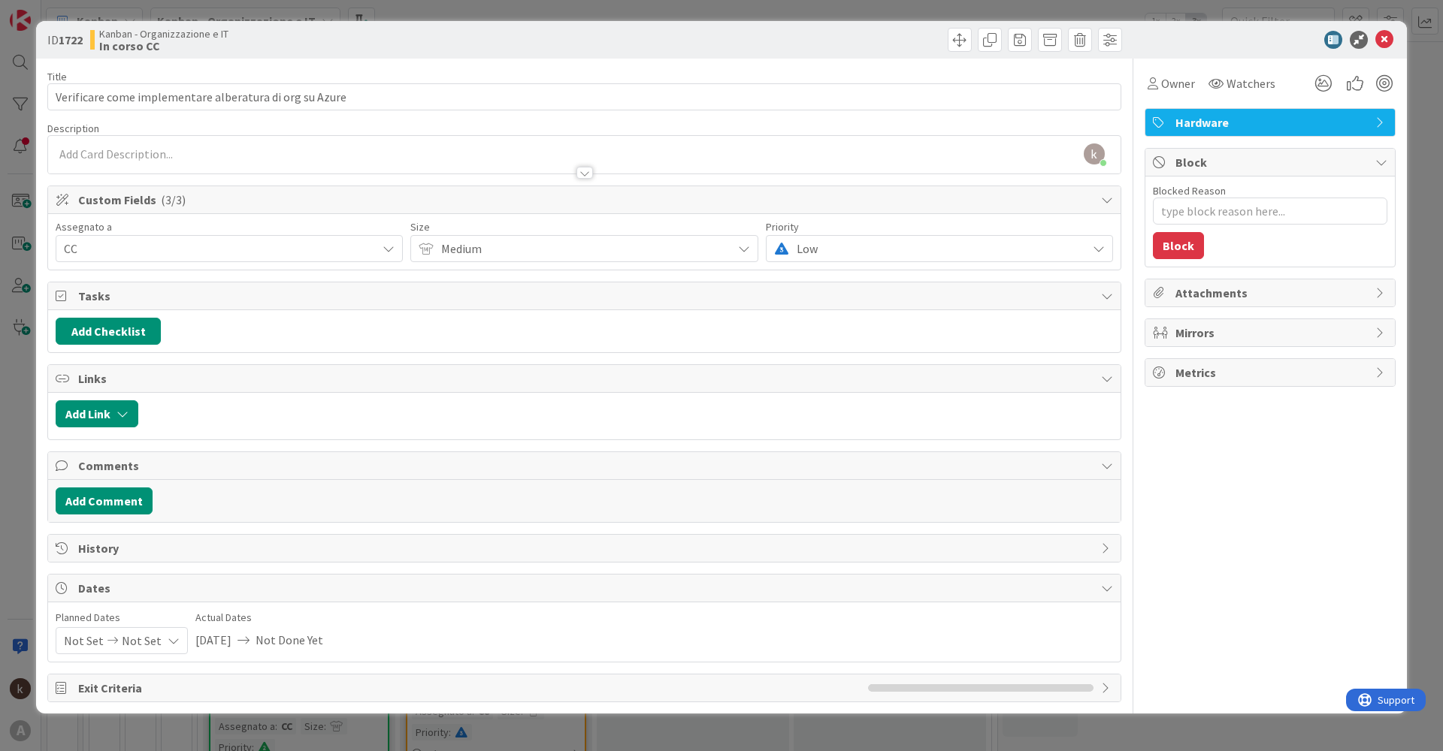
type textarea "x"
click at [109, 361] on button "Add Link" at bounding box center [97, 413] width 83 height 27
click at [151, 361] on span "Current Board" at bounding box center [155, 507] width 168 height 21
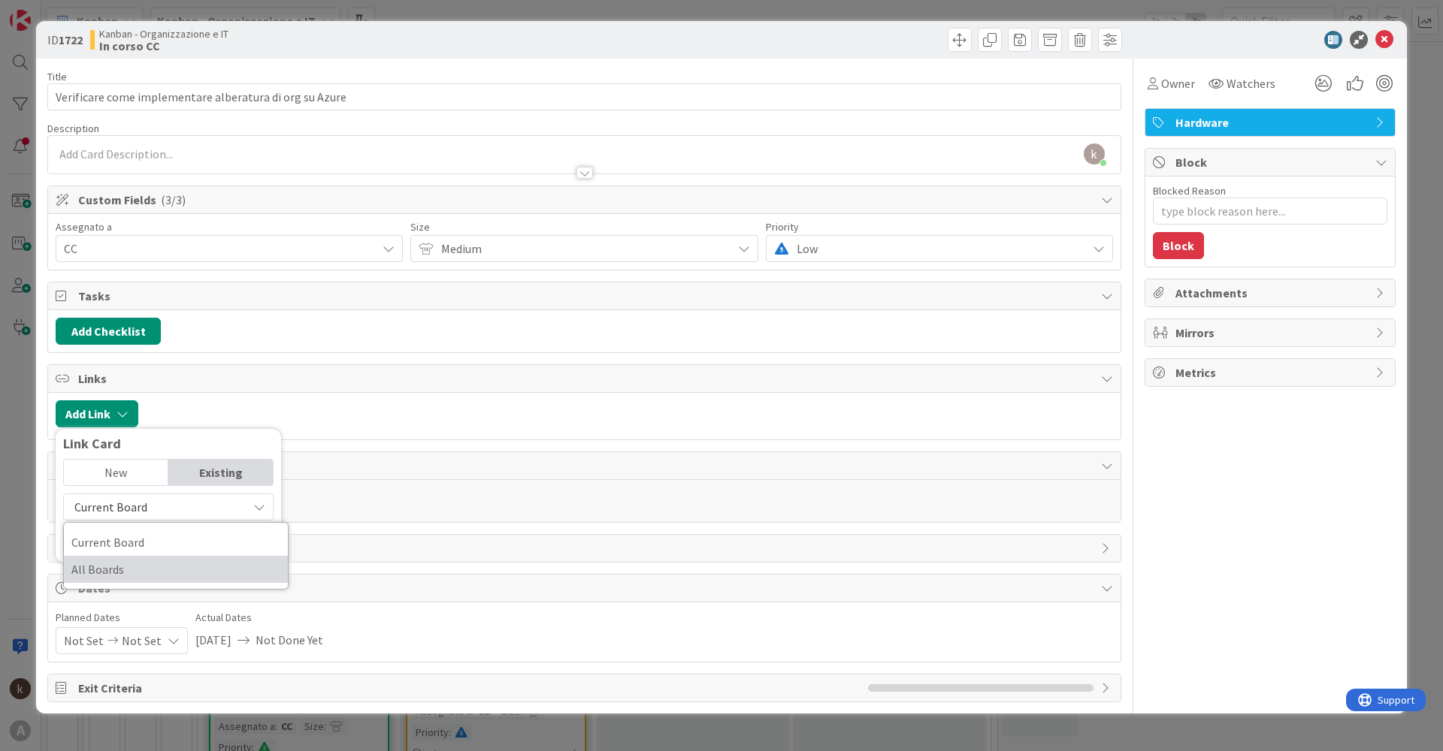
click at [137, 361] on span "All Boards" at bounding box center [175, 569] width 209 height 23
click at [122, 361] on input "text" at bounding box center [168, 541] width 210 height 27
type input "attività"
click at [114, 361] on div "New" at bounding box center [116, 473] width 104 height 26
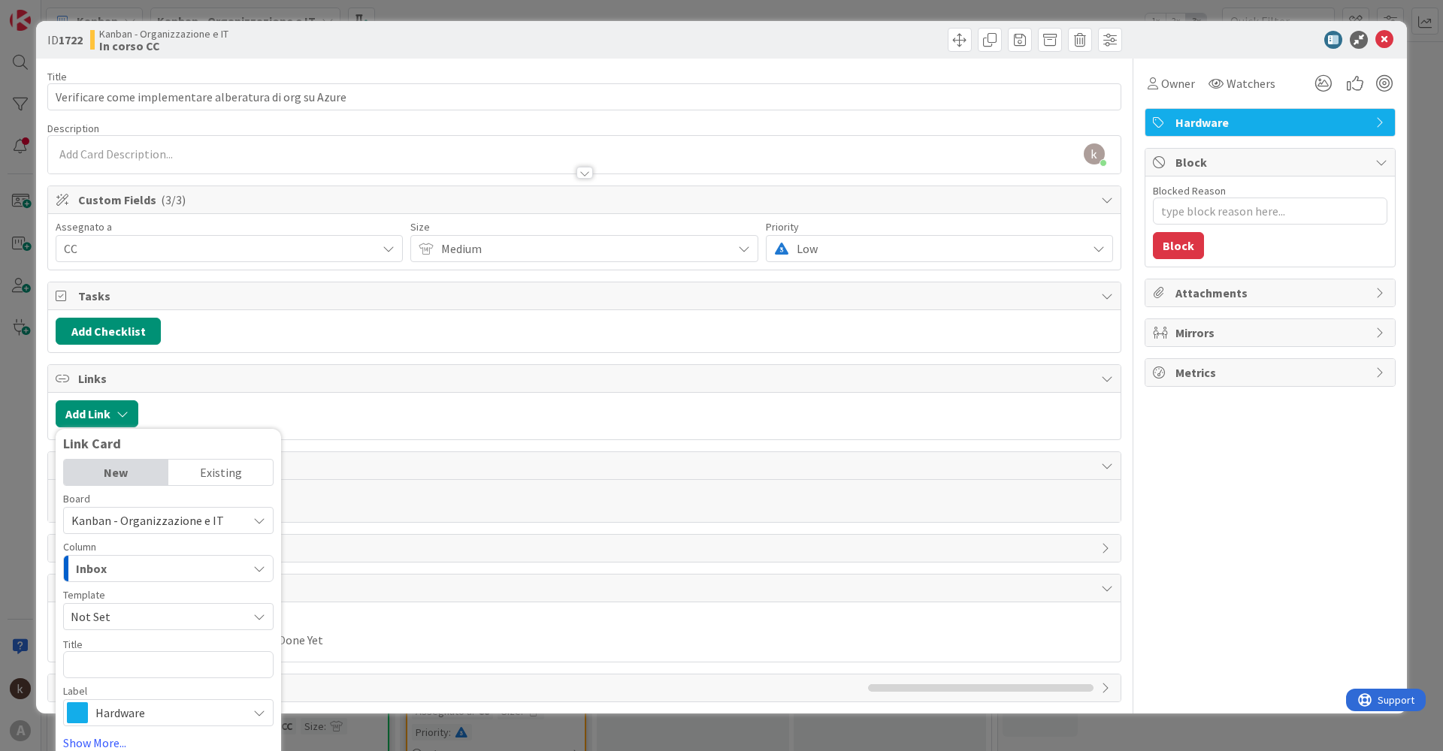
click at [204, 361] on div "Existing" at bounding box center [220, 473] width 104 height 26
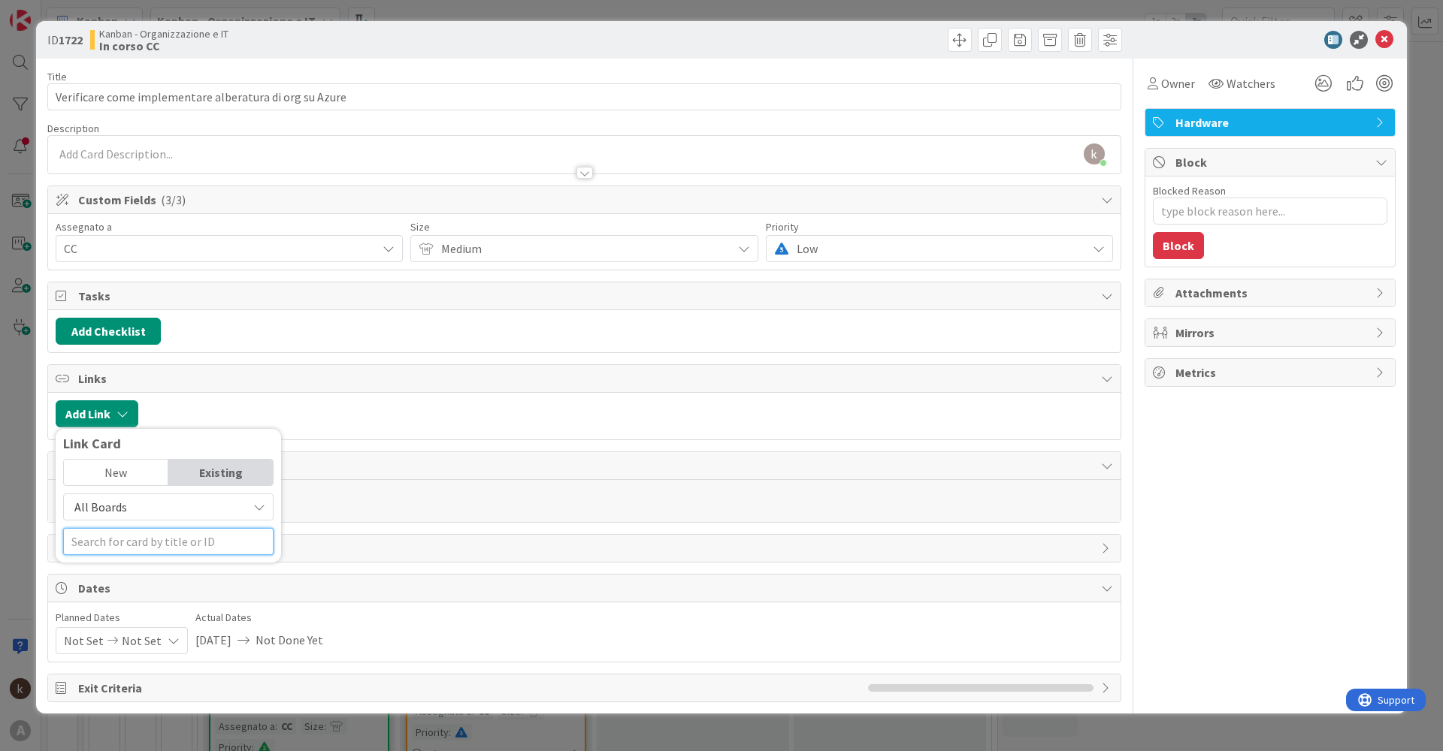
click at [168, 361] on input "text" at bounding box center [168, 541] width 210 height 27
type input "arr"
click at [133, 361] on div "New" at bounding box center [116, 473] width 104 height 26
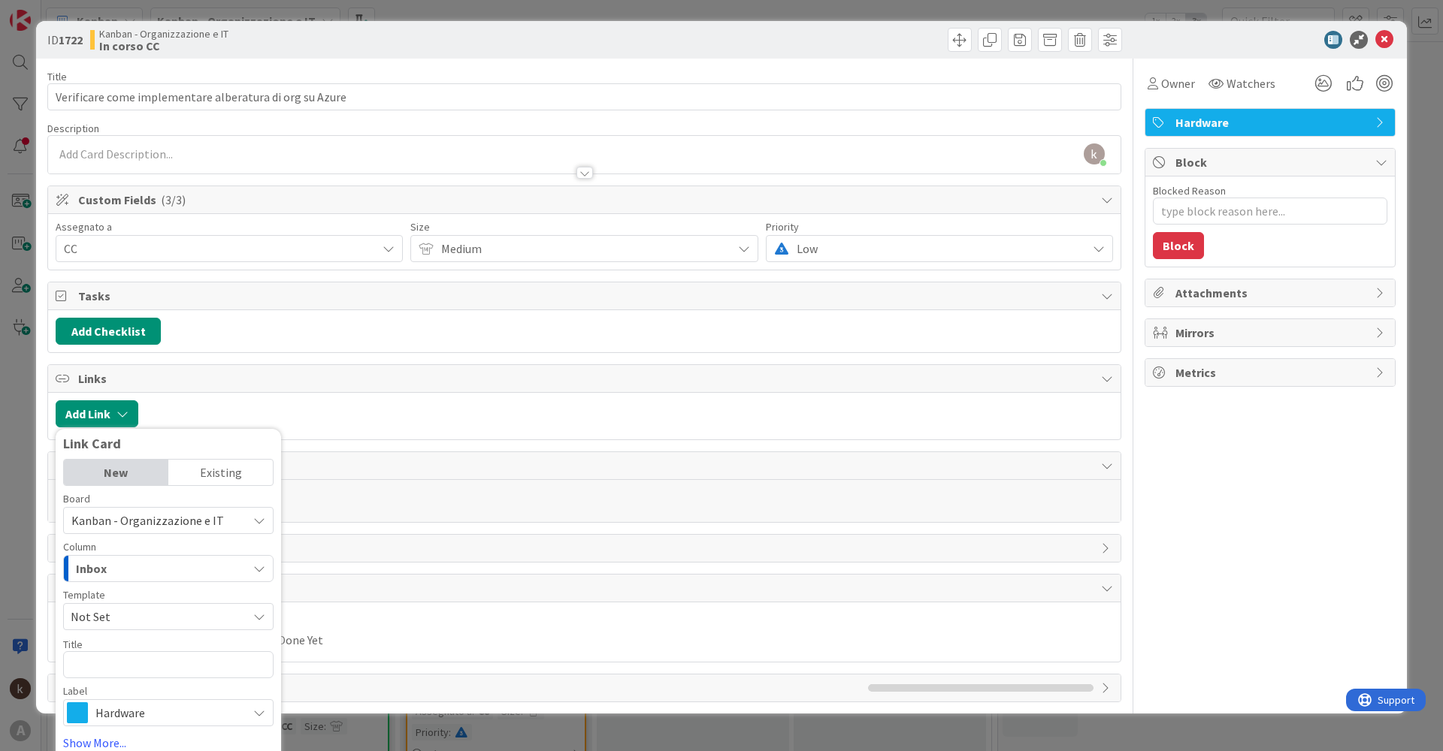
click at [148, 361] on span "Kanban - Organizzazione e IT" at bounding box center [147, 520] width 153 height 15
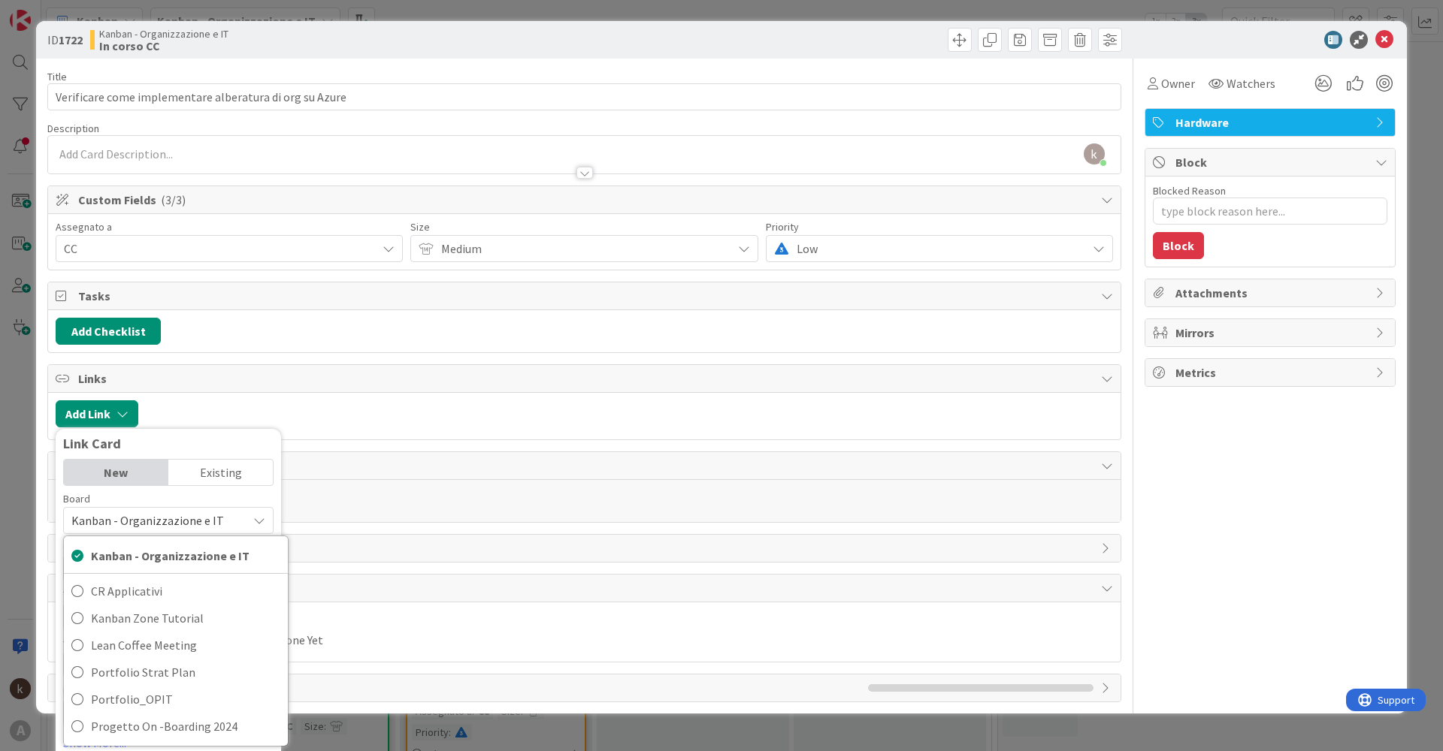
click at [148, 361] on span "Kanban - Organizzazione e IT" at bounding box center [147, 520] width 153 height 15
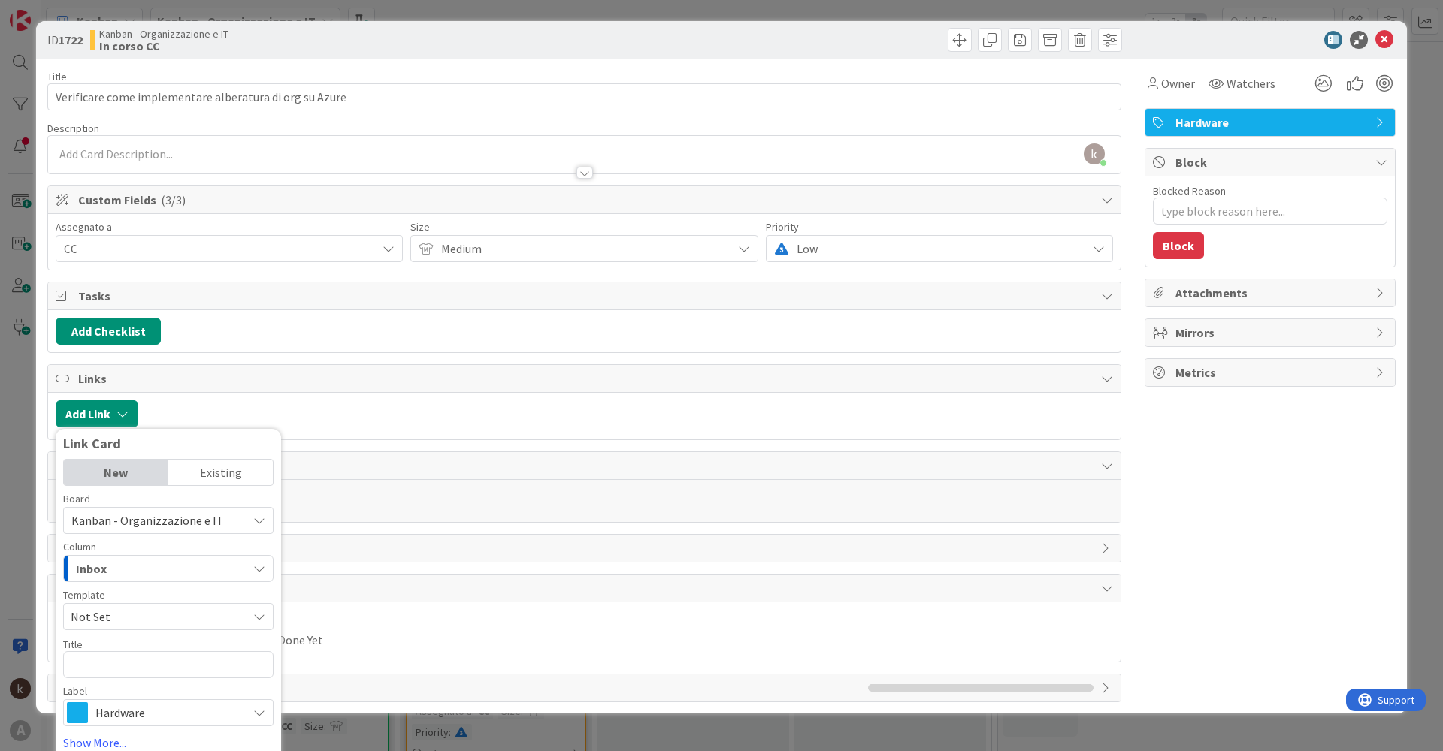
click at [219, 361] on div "Existing" at bounding box center [220, 473] width 104 height 26
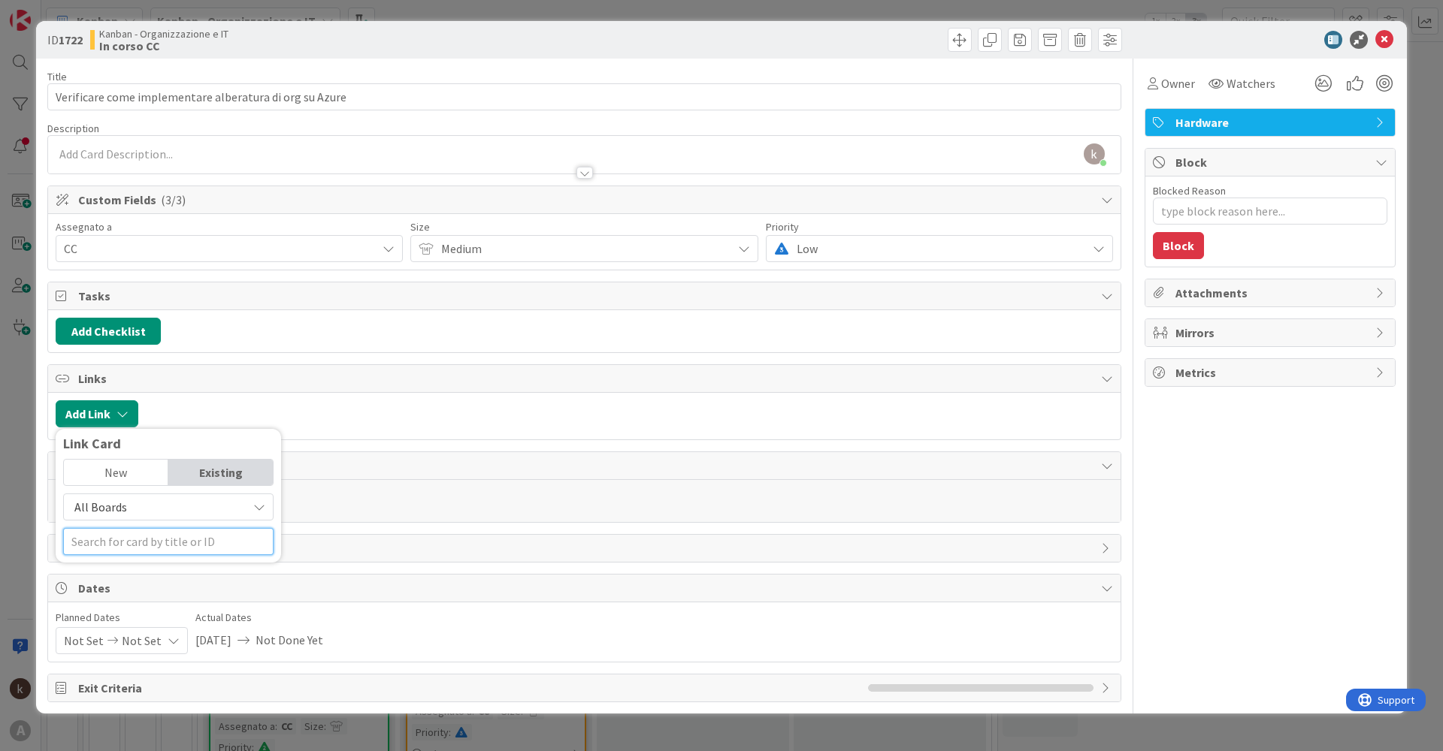
click at [144, 361] on input "text" at bounding box center [168, 541] width 210 height 27
type input "attività"
click at [147, 361] on span "à tattiche" at bounding box center [169, 620] width 51 height 15
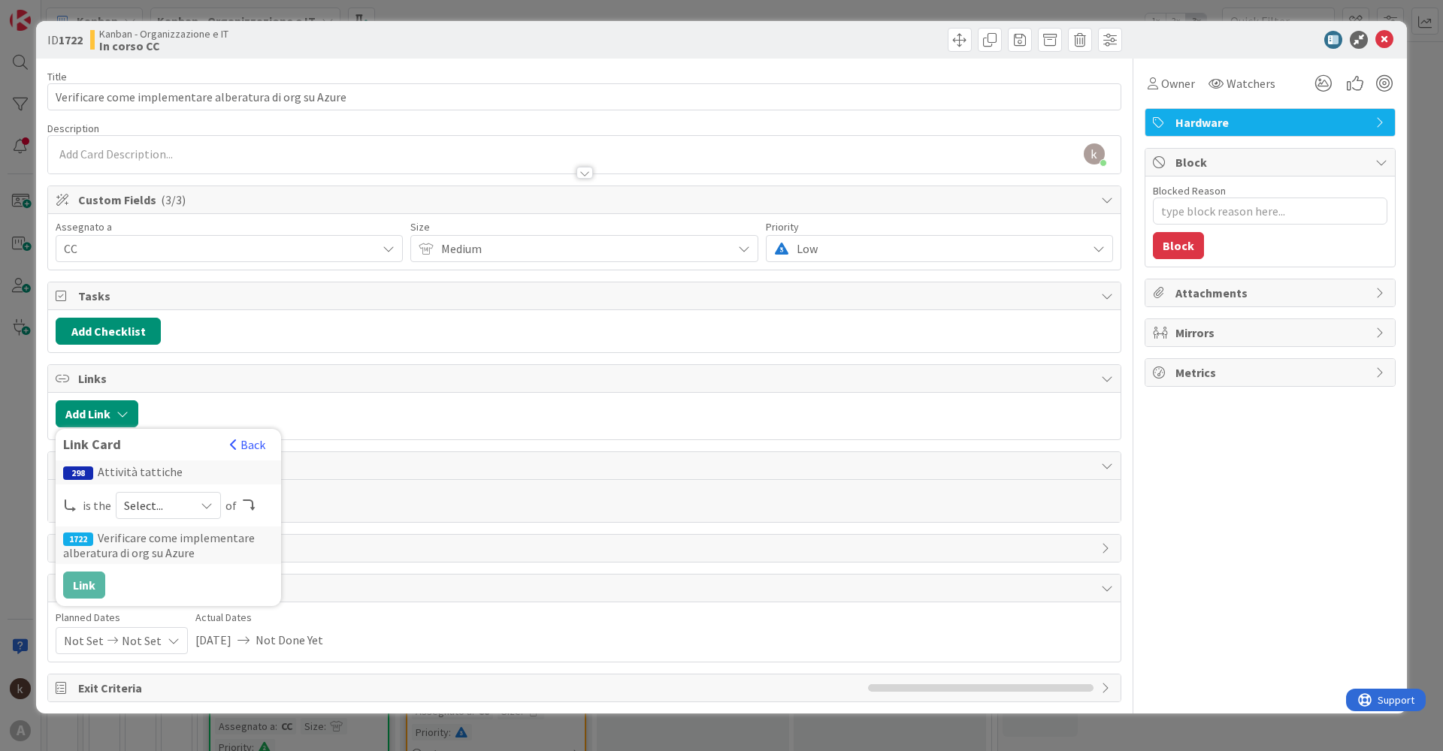
click at [156, 361] on span "Select..." at bounding box center [155, 505] width 63 height 21
click at [147, 361] on link "parent" at bounding box center [228, 540] width 224 height 27
click at [89, 361] on button "Link" at bounding box center [84, 585] width 42 height 27
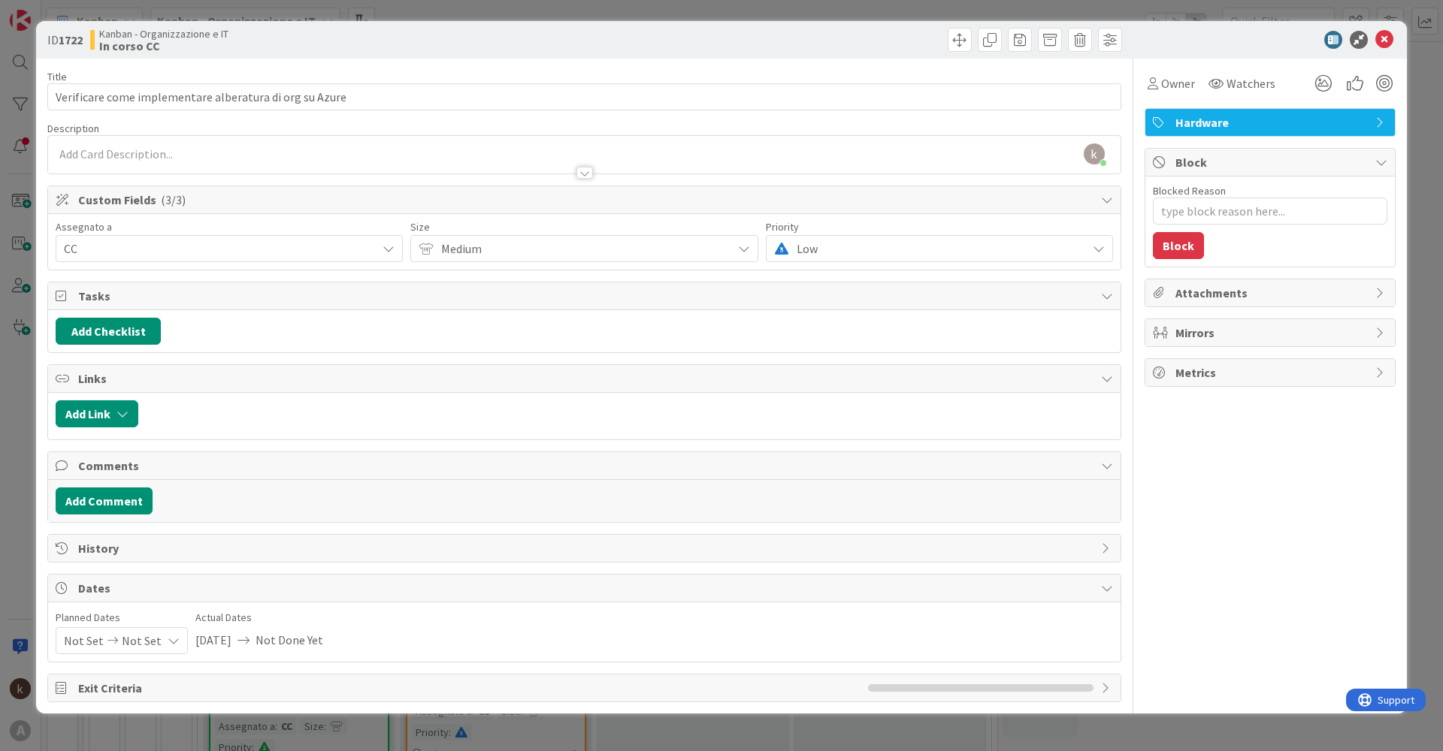
type textarea "x"
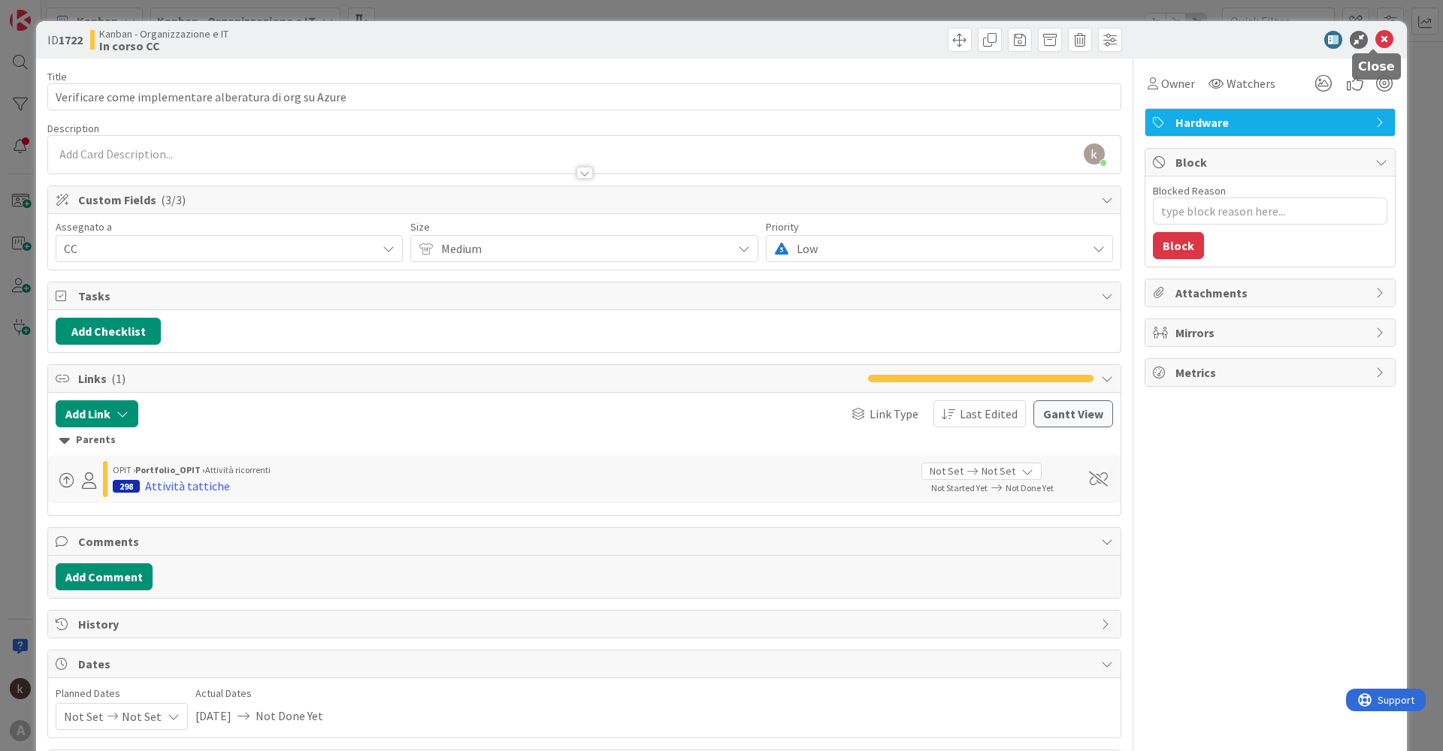
click at [727, 39] on icon at bounding box center [1384, 40] width 18 height 18
